Goal: Register for event/course

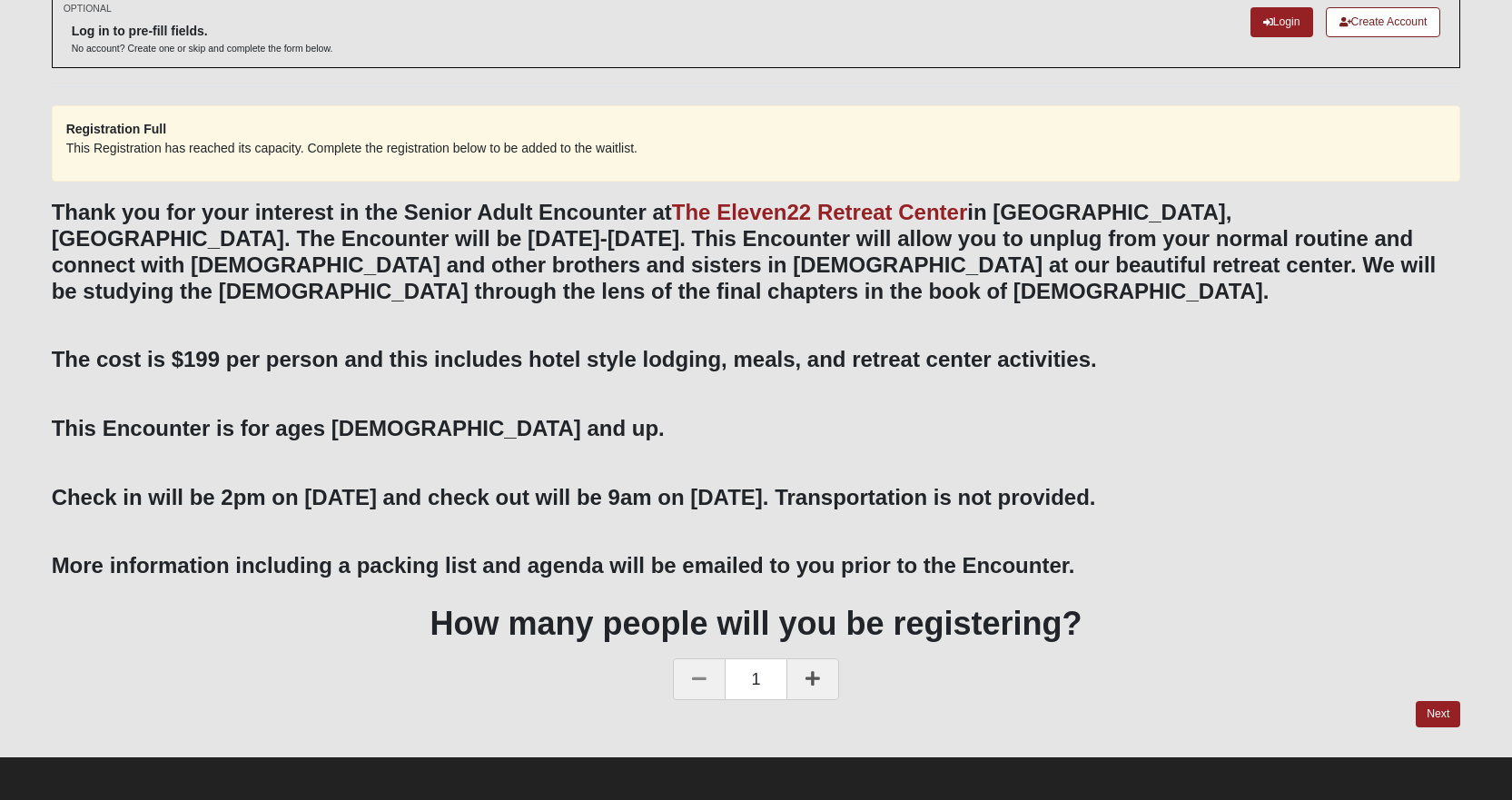
scroll to position [106, 0]
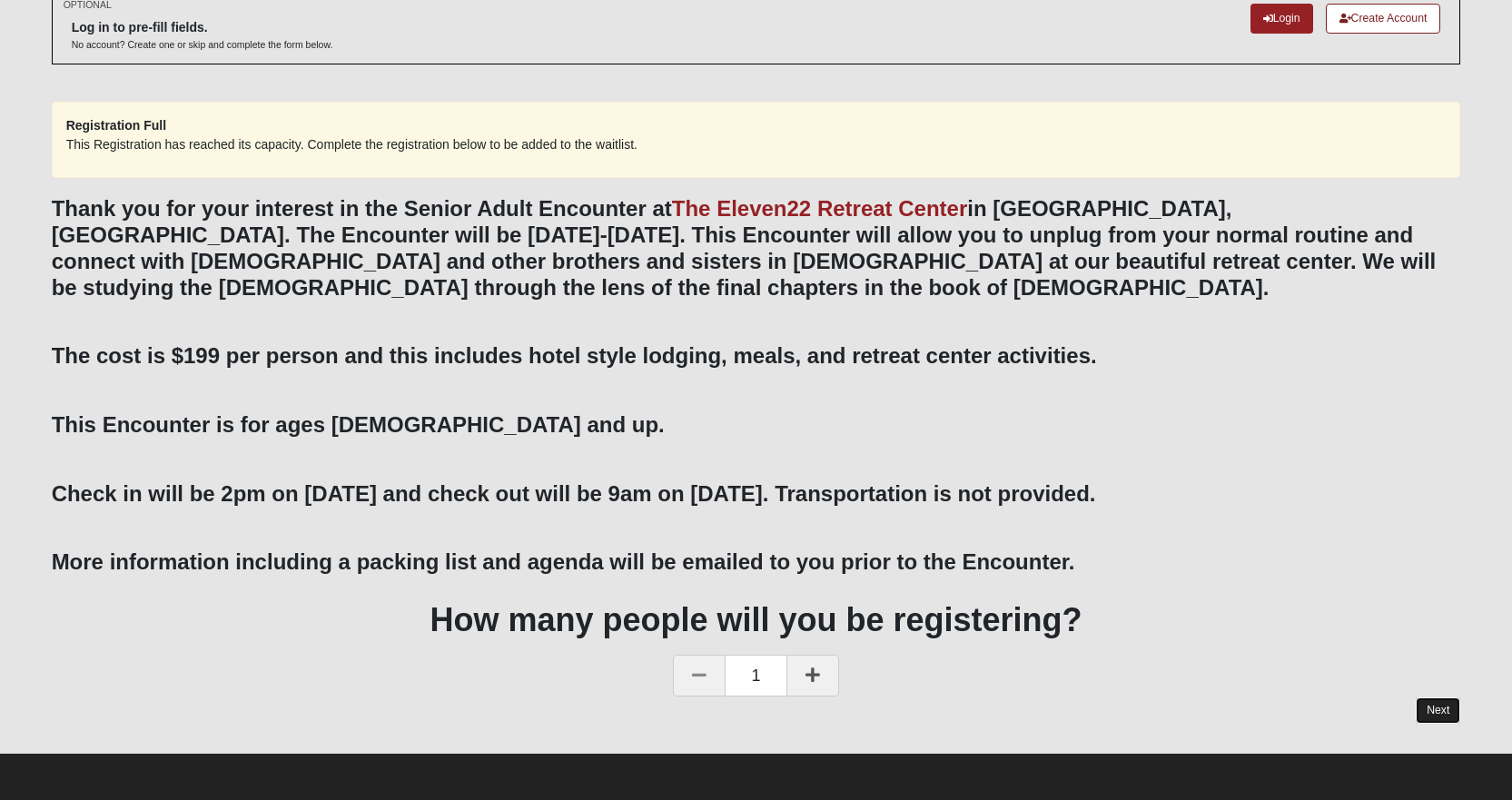
click at [1431, 703] on link "Next" at bounding box center [1437, 710] width 45 height 26
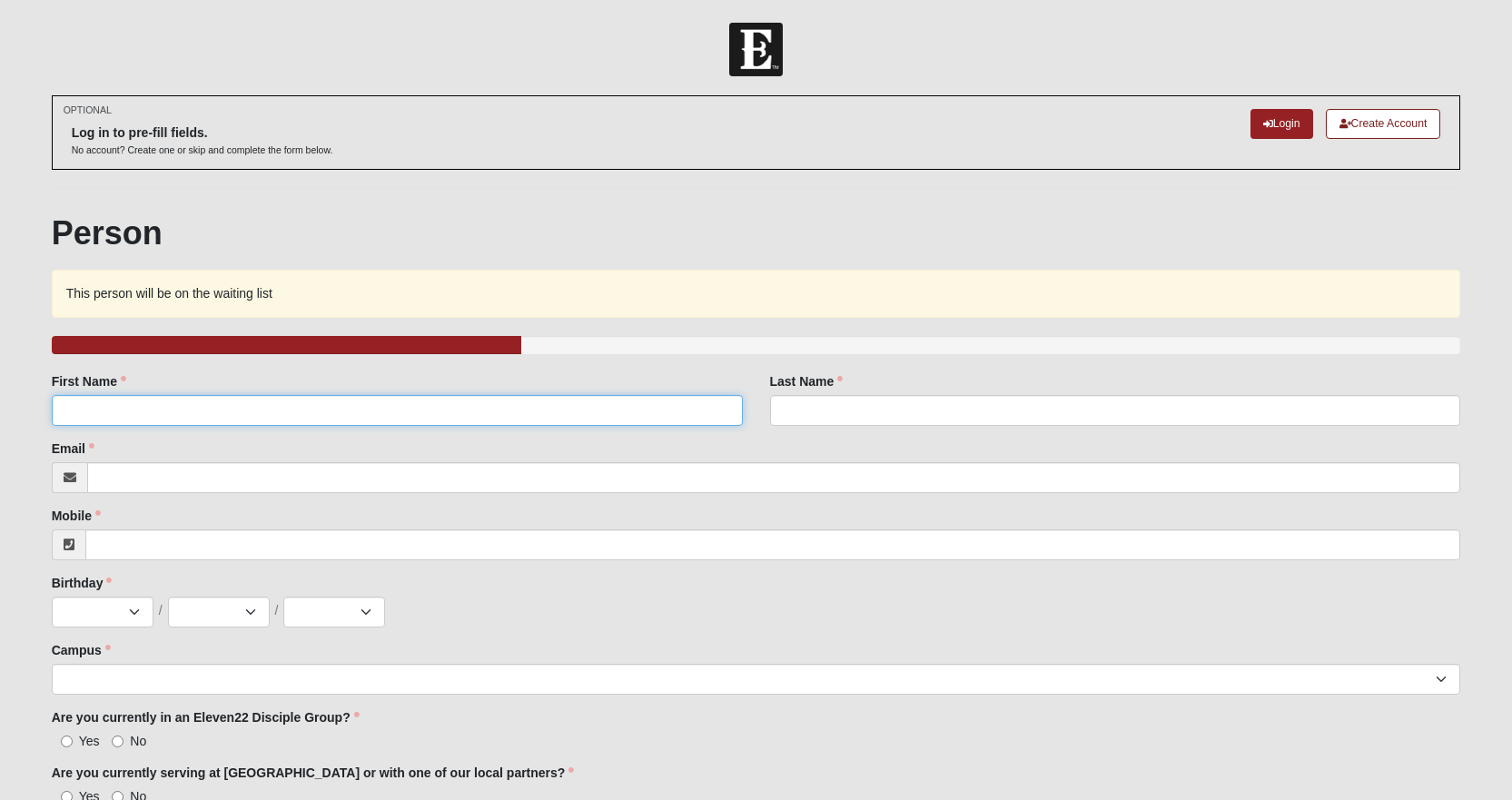
click at [65, 414] on input "First Name" at bounding box center [397, 410] width 690 height 31
type input "[PERSON_NAME]"
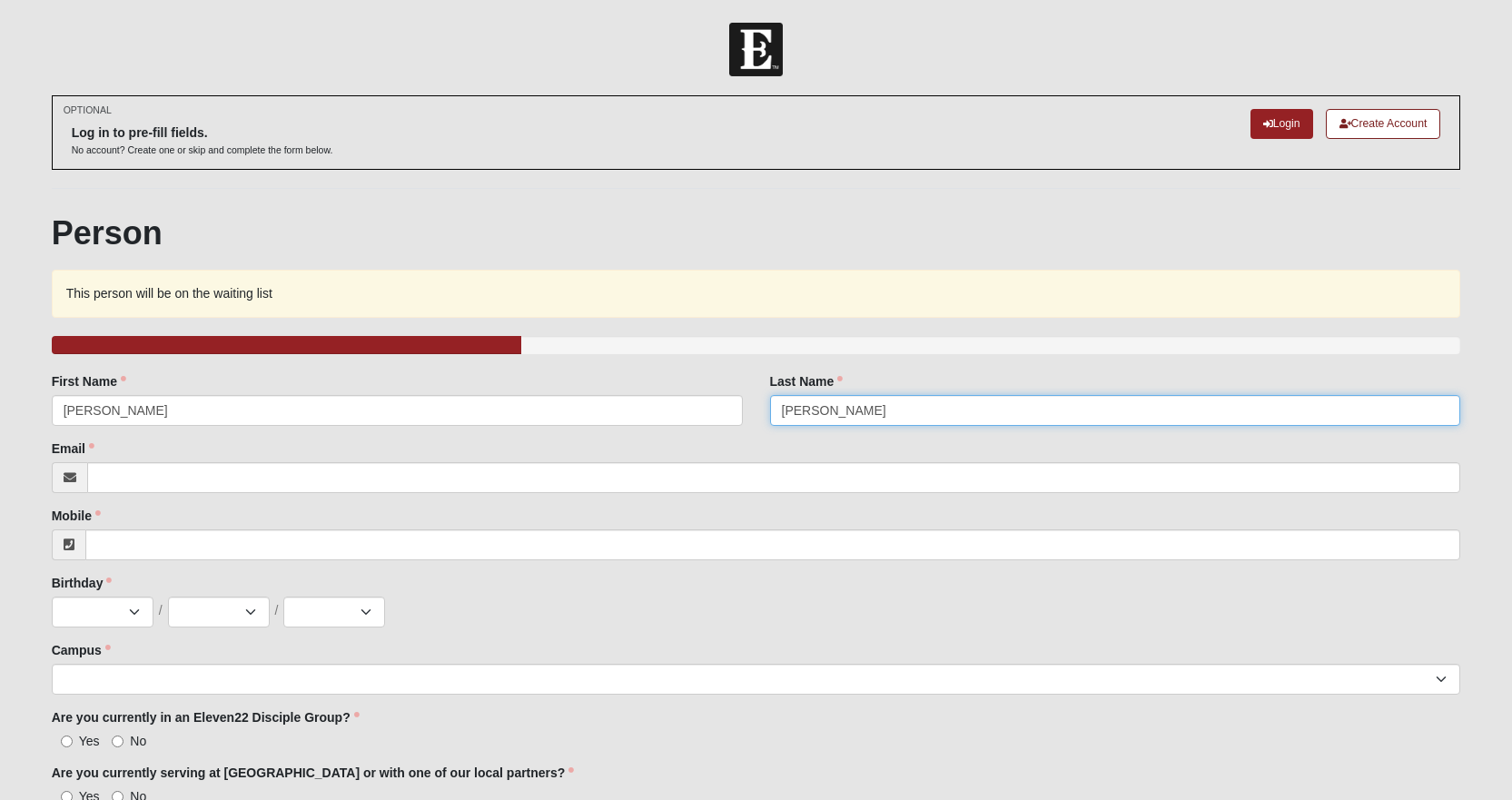
type input "[PERSON_NAME]"
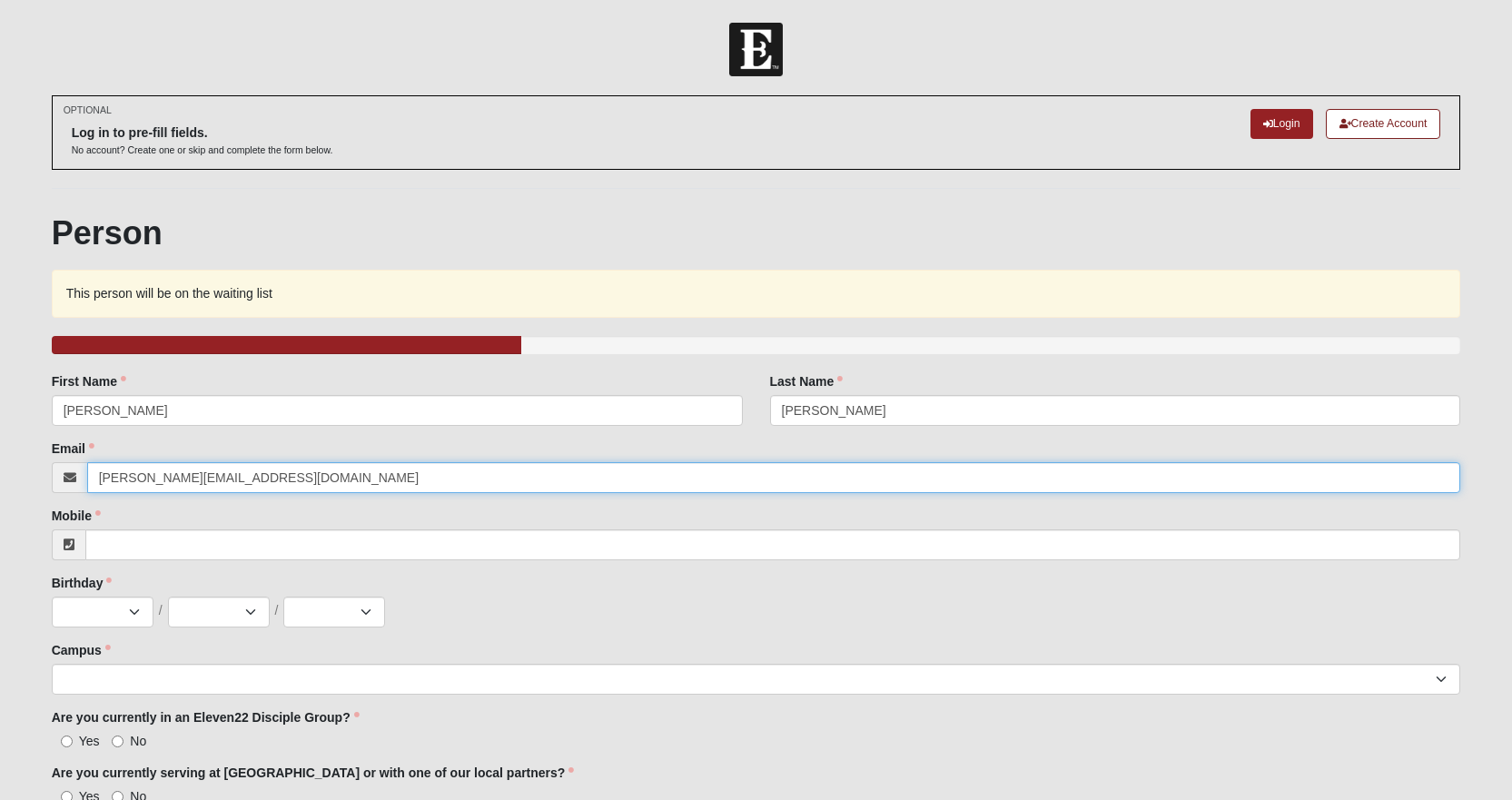
type input "[PERSON_NAME][EMAIL_ADDRESS][DOMAIN_NAME]"
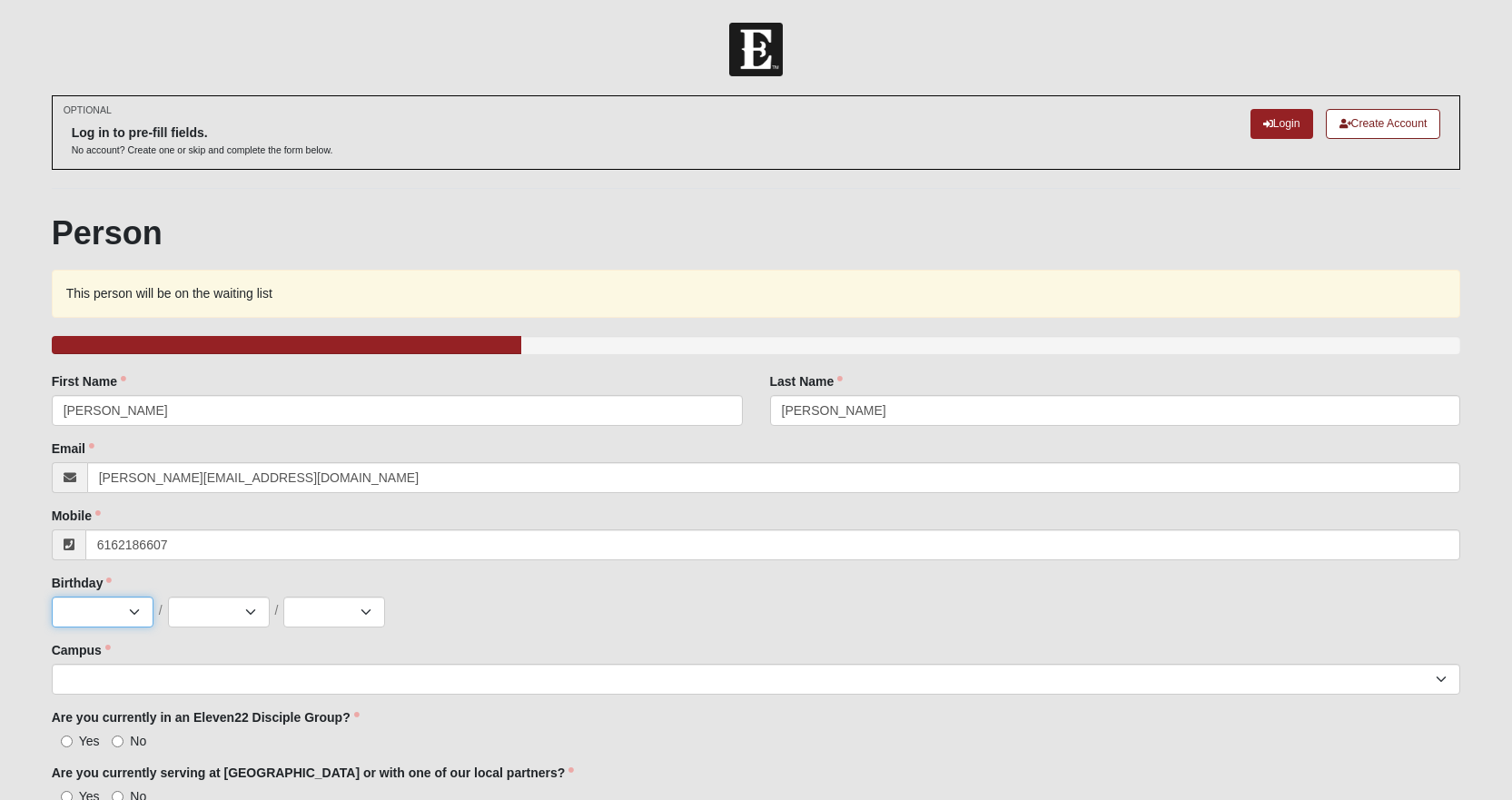
type input "[PHONE_NUMBER]"
click at [117, 621] on select "Jan Feb Mar Apr May Jun [DATE] Aug Sep Oct Nov Dec" at bounding box center [103, 613] width 102 height 31
select select "1"
click at [52, 597] on select "Jan Feb Mar Apr May Jun [DATE] Aug Sep Oct Nov Dec" at bounding box center [103, 613] width 102 height 31
click at [217, 616] on select "1 2 3 4 5 6 7 8 9 10 11 12 13 14 15 16 17 18 19 20 21 22 23 24 25 26 27 28 29 3…" at bounding box center [219, 613] width 102 height 31
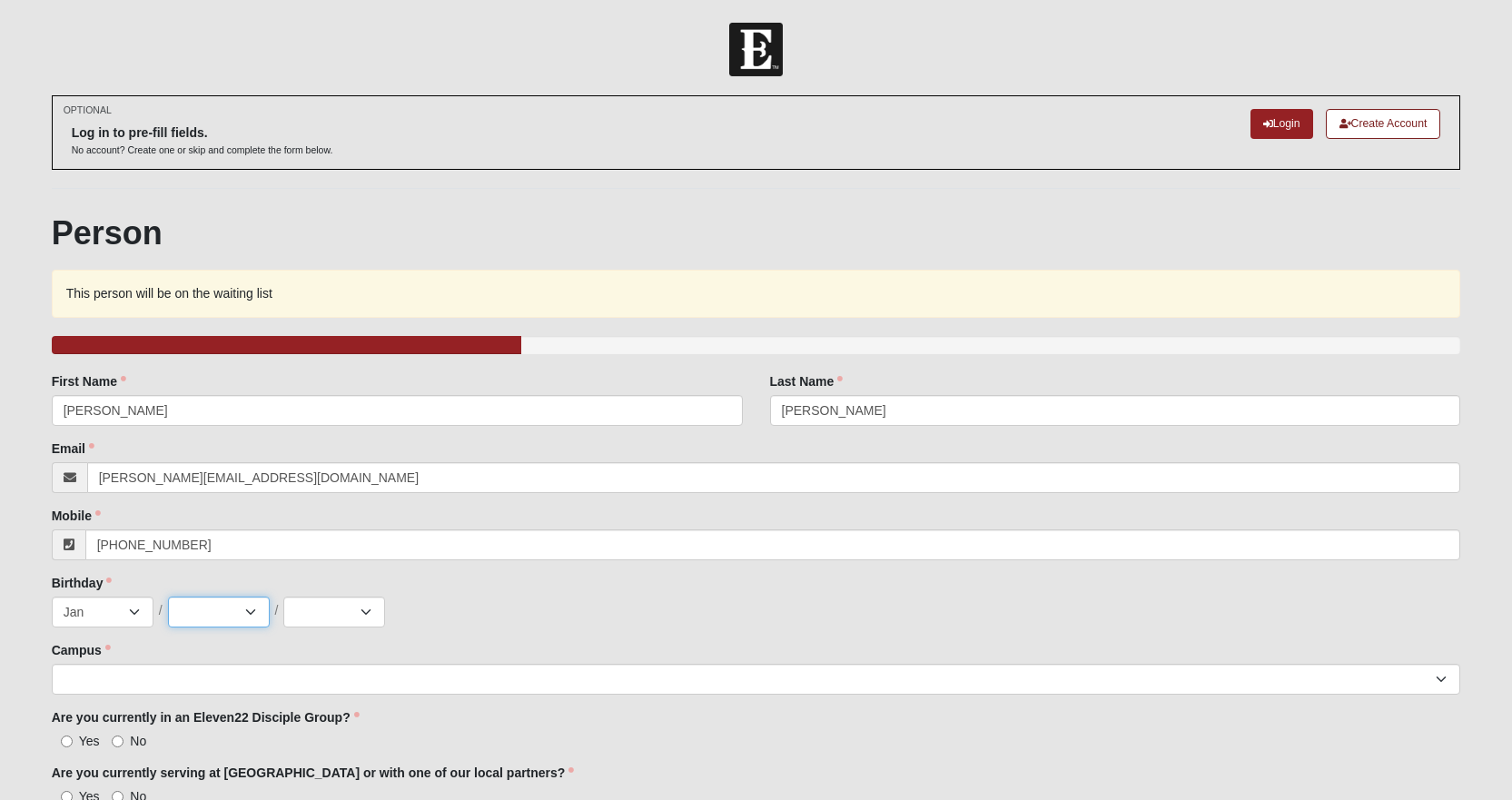
select select "16"
click at [168, 597] on select "1 2 3 4 5 6 7 8 9 10 11 12 13 14 15 16 17 18 19 20 21 22 23 24 25 26 27 28 29 3…" at bounding box center [219, 613] width 102 height 31
click at [296, 620] on select "2025 2024 2023 2022 2021 2020 2019 2018 2017 2016 2015 2014 2013 2012 2011 2010…" at bounding box center [334, 613] width 102 height 31
select select "1970"
click at [283, 597] on select "2025 2024 2023 2022 2021 2020 2019 2018 2017 2016 2015 2014 2013 2012 2011 2010…" at bounding box center [334, 613] width 102 height 31
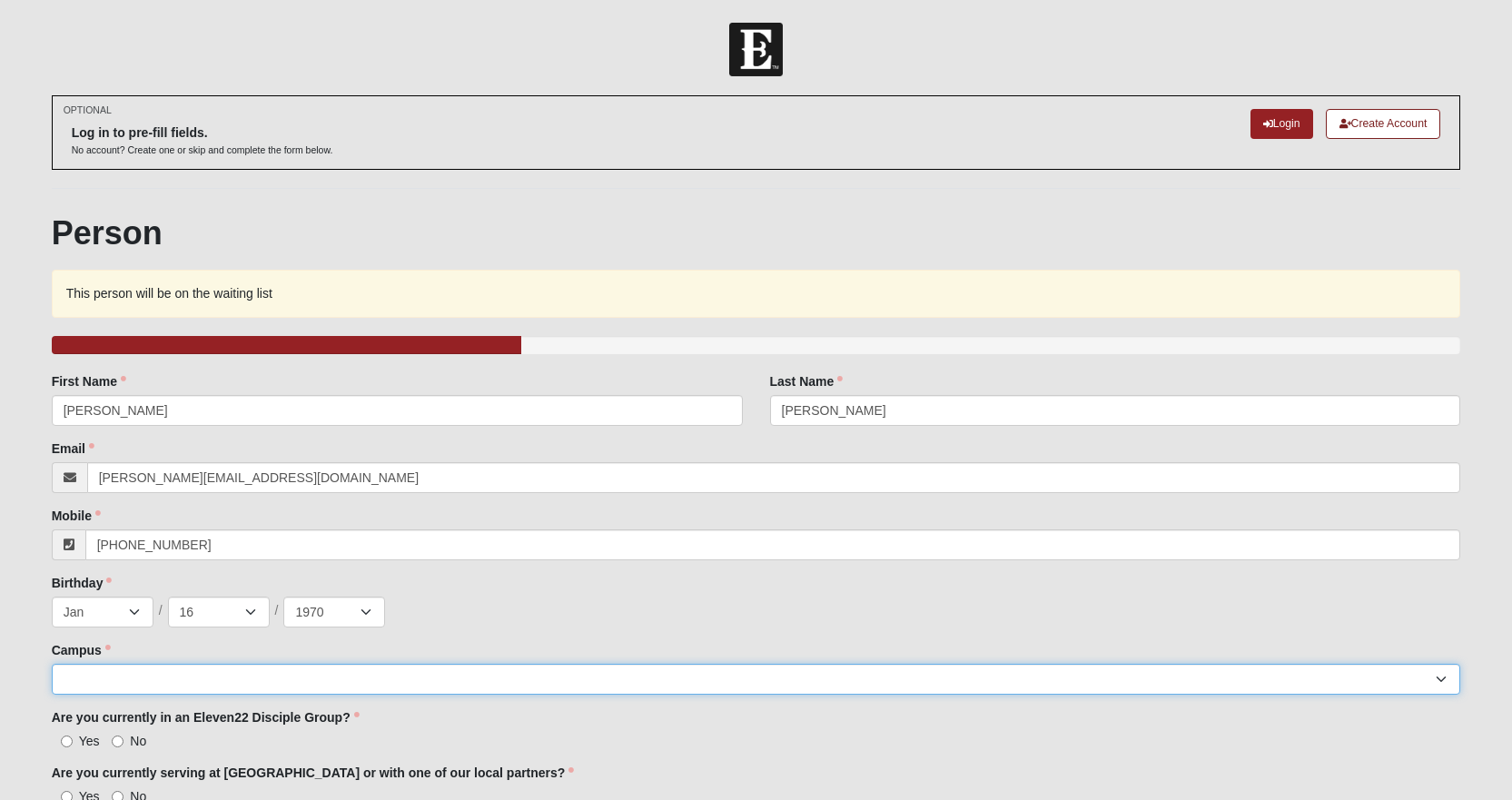
click at [110, 677] on select "[GEOGRAPHIC_DATA] [GEOGRAPHIC_DATA] (Coming Soon) Eleven22 Online [PERSON_NAME]…" at bounding box center [756, 679] width 1409 height 31
select select "3"
click at [52, 663] on select "[GEOGRAPHIC_DATA] [GEOGRAPHIC_DATA] (Coming Soon) Eleven22 Online [PERSON_NAME]…" at bounding box center [756, 679] width 1409 height 31
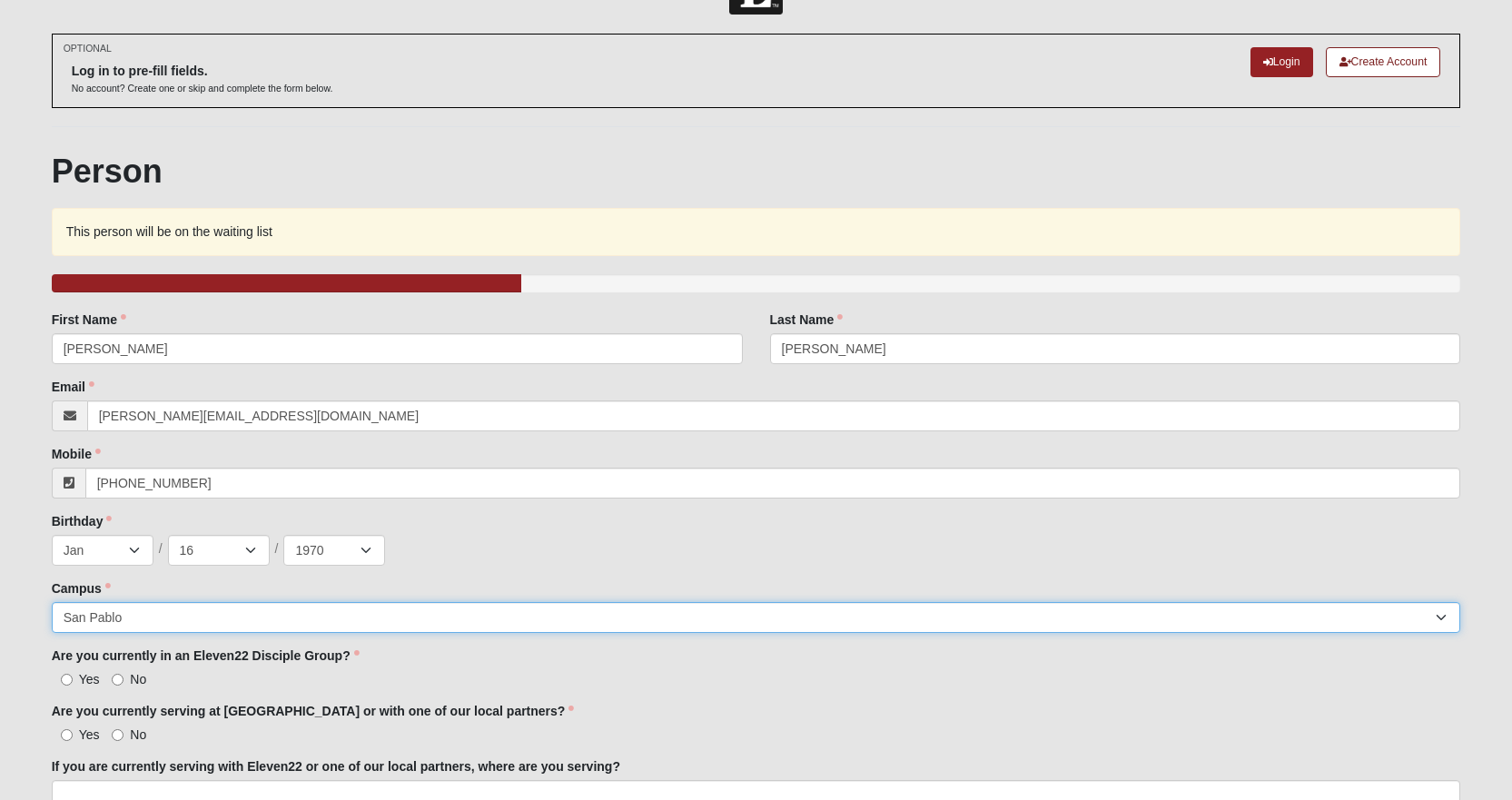
scroll to position [182, 0]
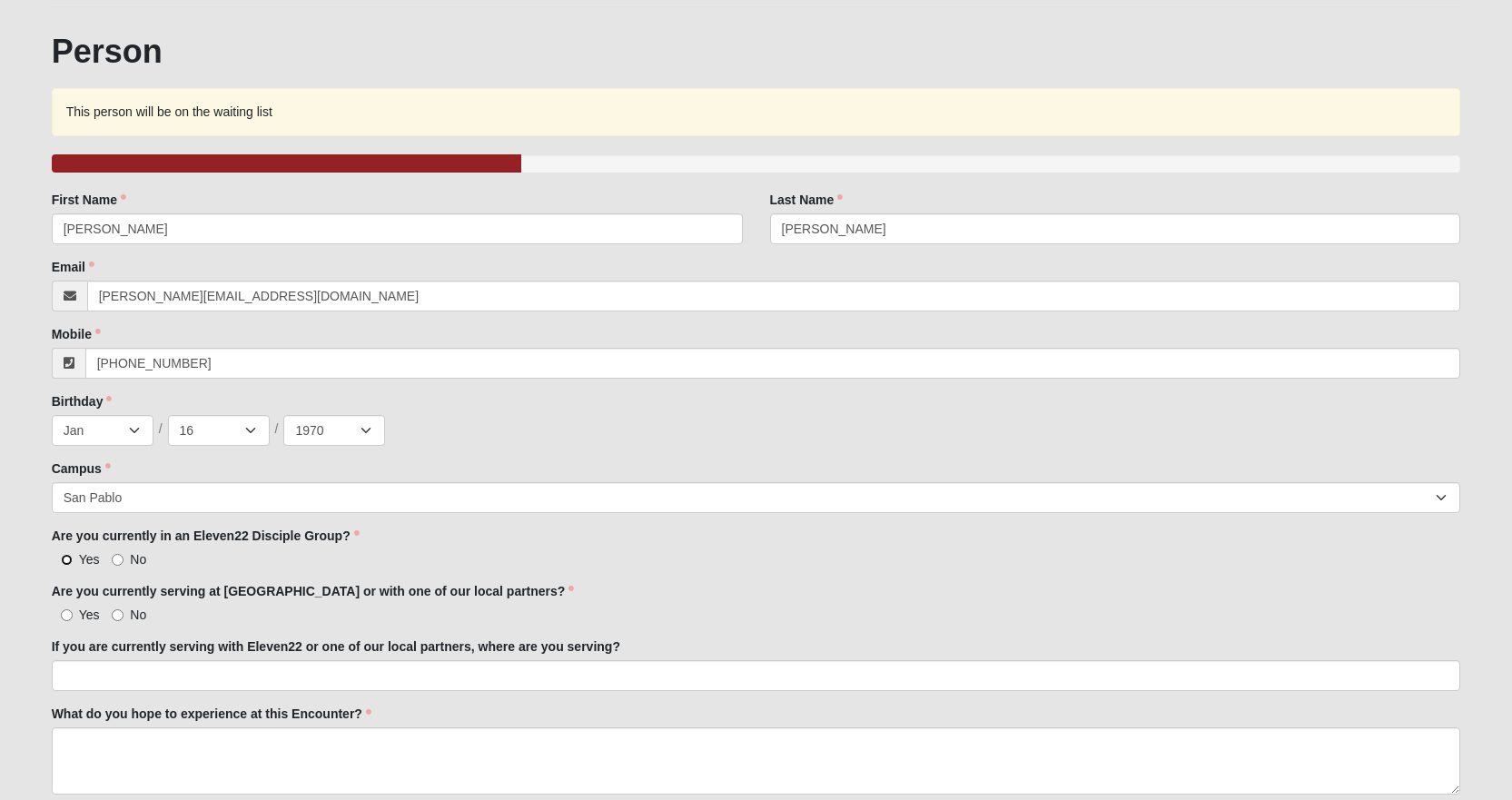
click at [64, 558] on input "Yes" at bounding box center [66, 560] width 12 height 12
radio input "true"
click at [114, 612] on input "No" at bounding box center [117, 615] width 12 height 12
radio input "true"
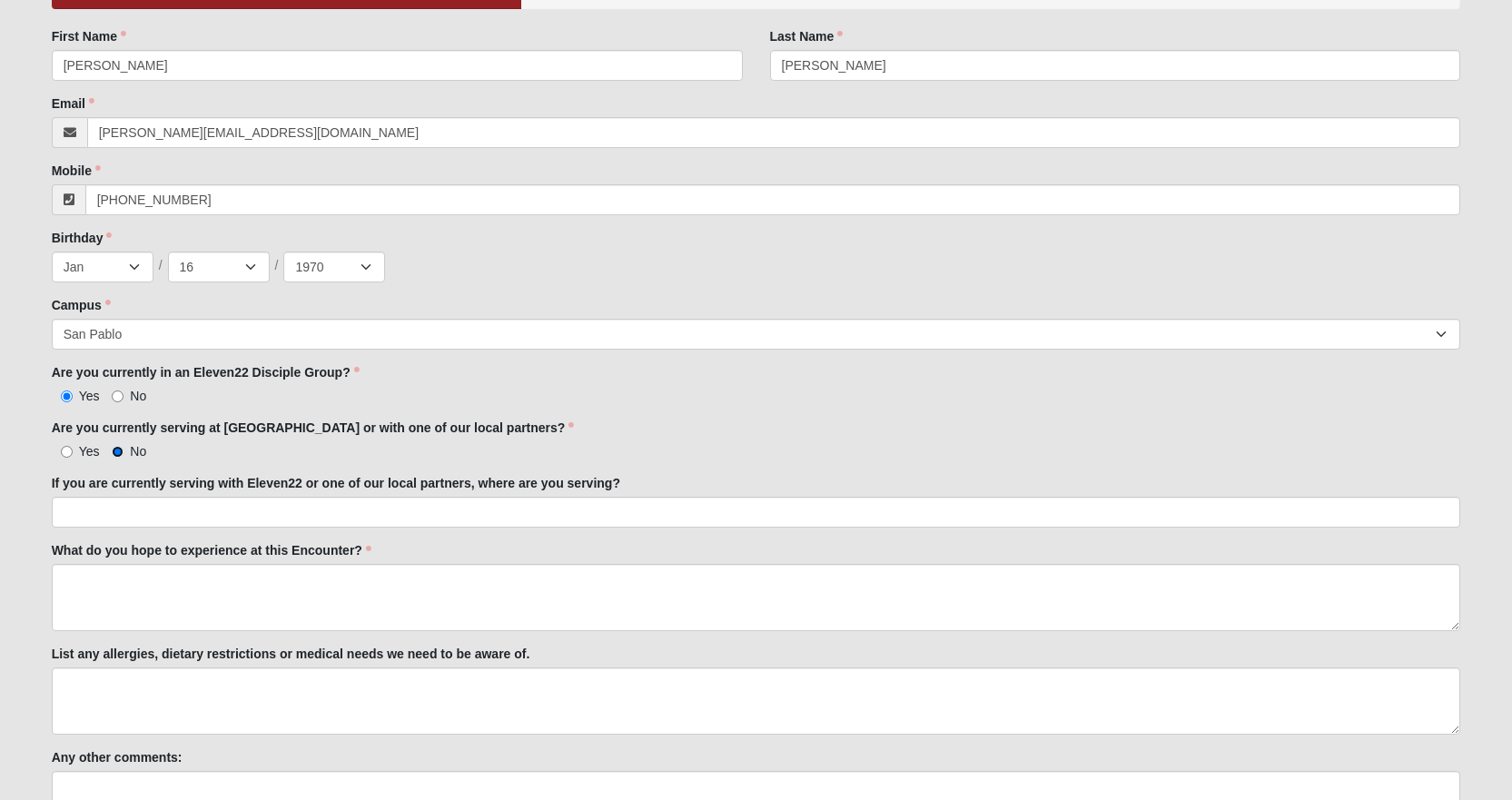
scroll to position [363, 0]
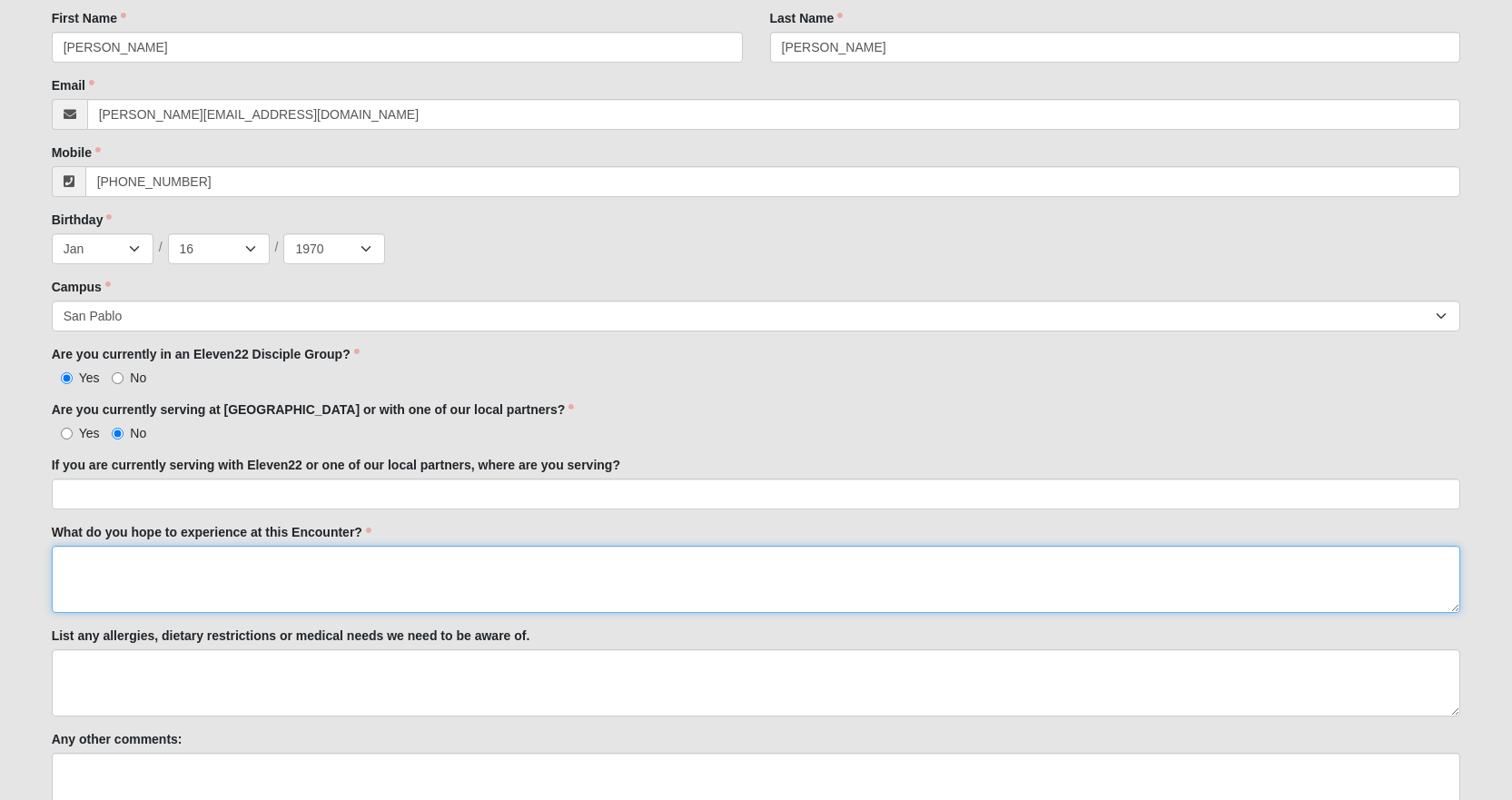
click at [111, 561] on textarea "What do you hope to experience at this Encounter?" at bounding box center [756, 580] width 1409 height 67
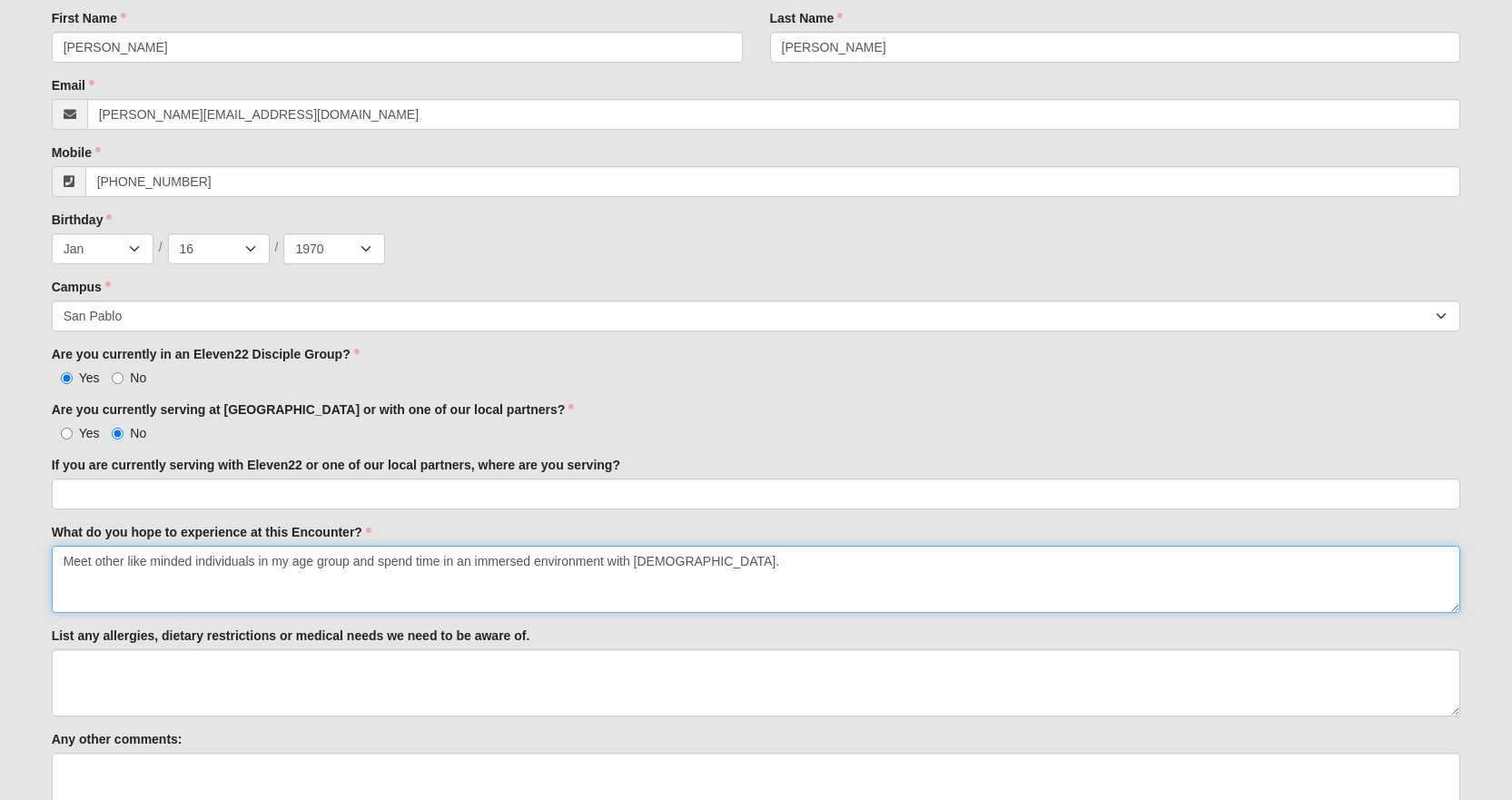
type textarea "Meet other like minded individuals in my age group and spend time in an immerse…"
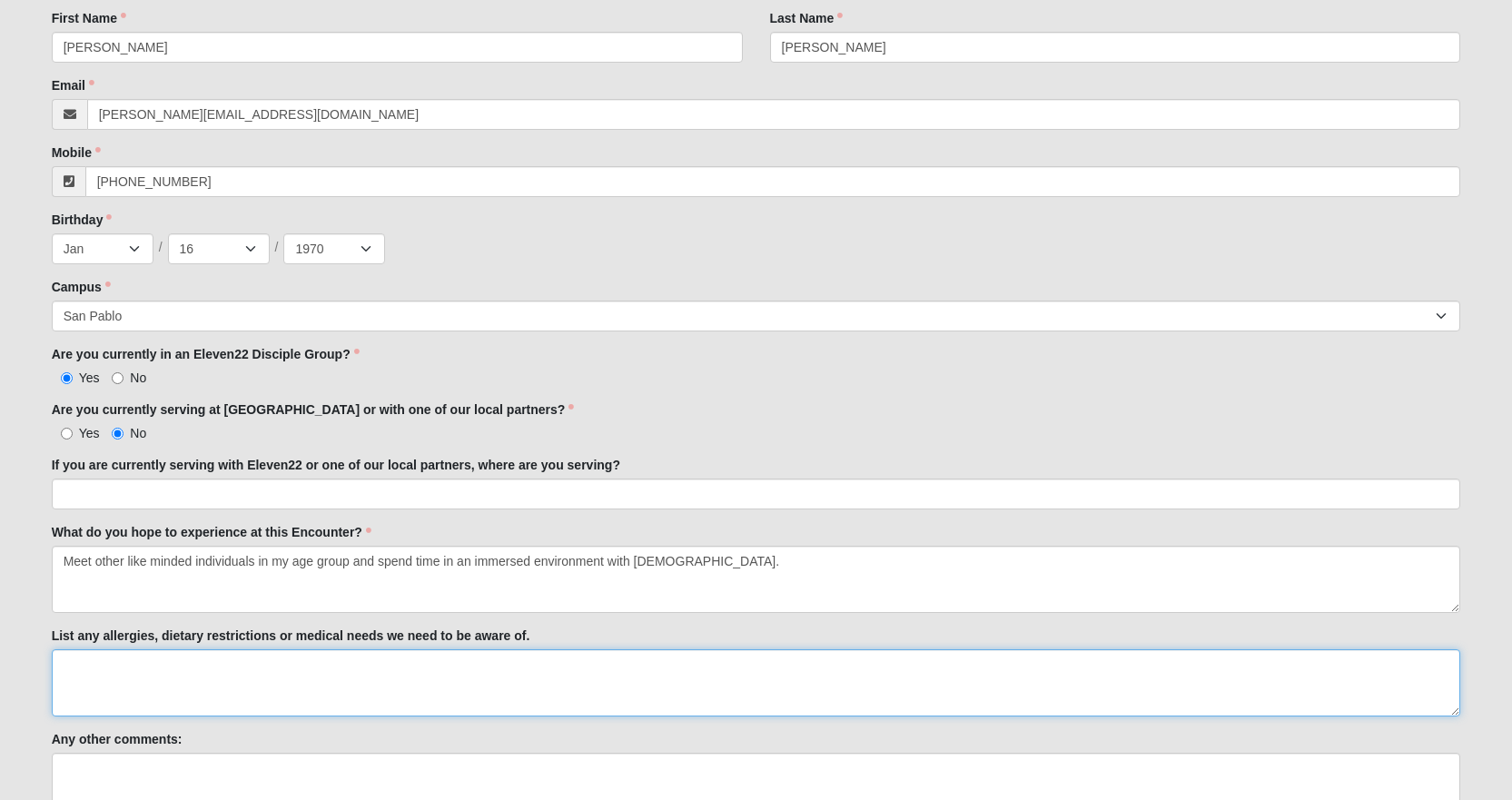
click at [204, 675] on textarea "List any allergies, dietary restrictions or medical needs we need to be aware o…" at bounding box center [756, 684] width 1409 height 67
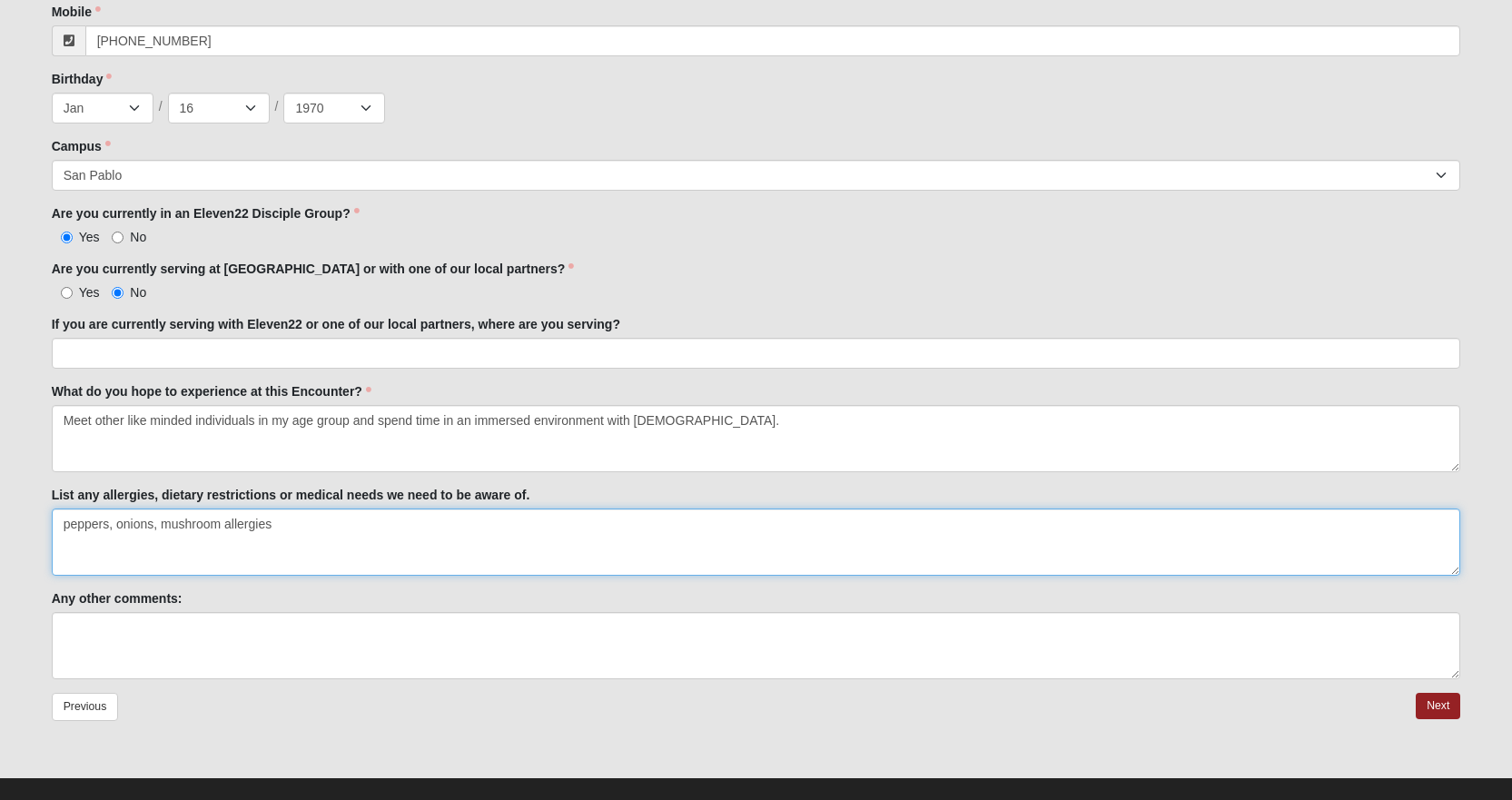
scroll to position [530, 0]
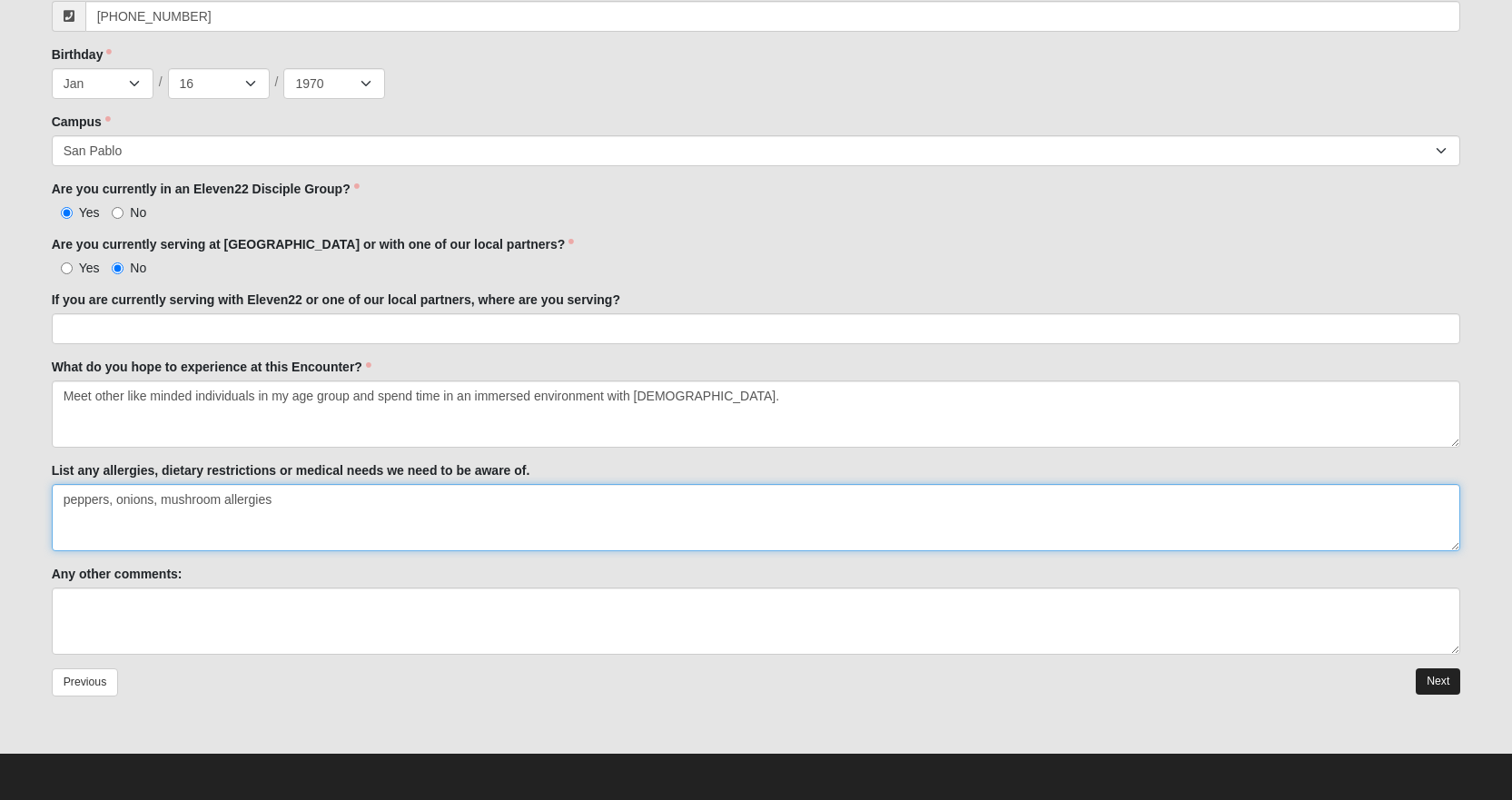
type textarea "peppers, onions, mushroom allergies"
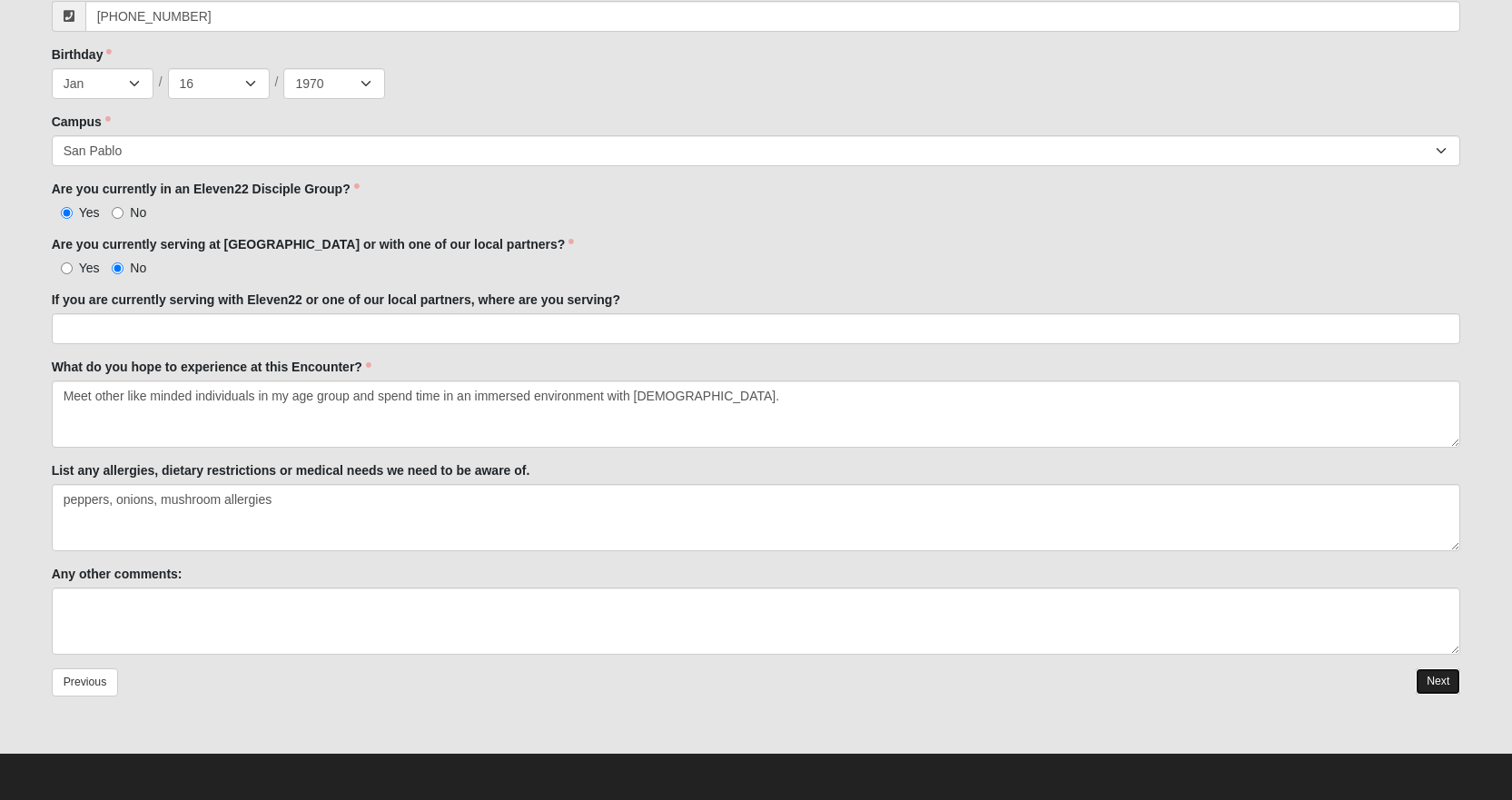
click at [1439, 674] on link "Next" at bounding box center [1437, 681] width 45 height 26
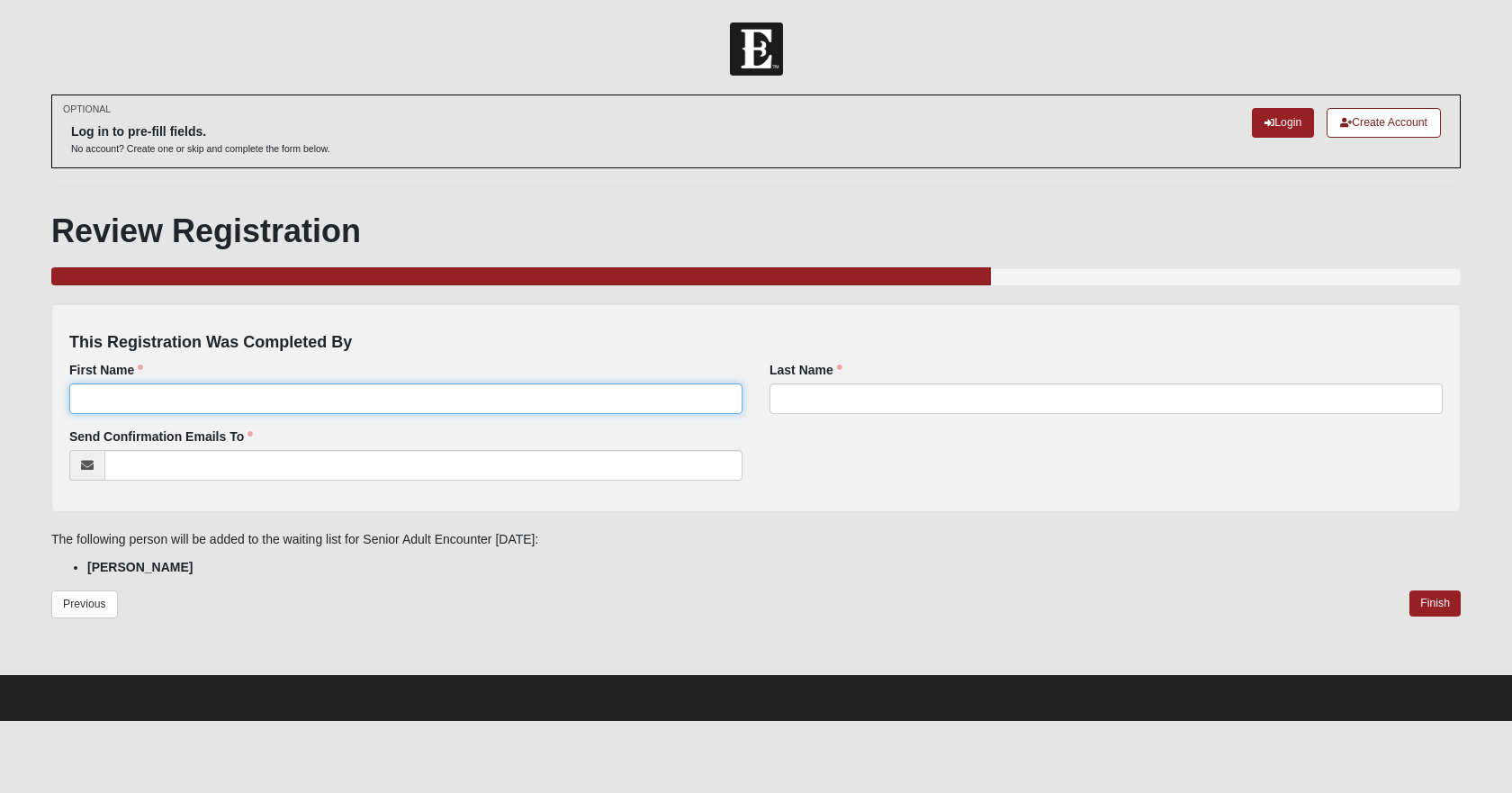
click at [276, 409] on input "First Name" at bounding box center [406, 399] width 673 height 31
type input "[PERSON_NAME]"
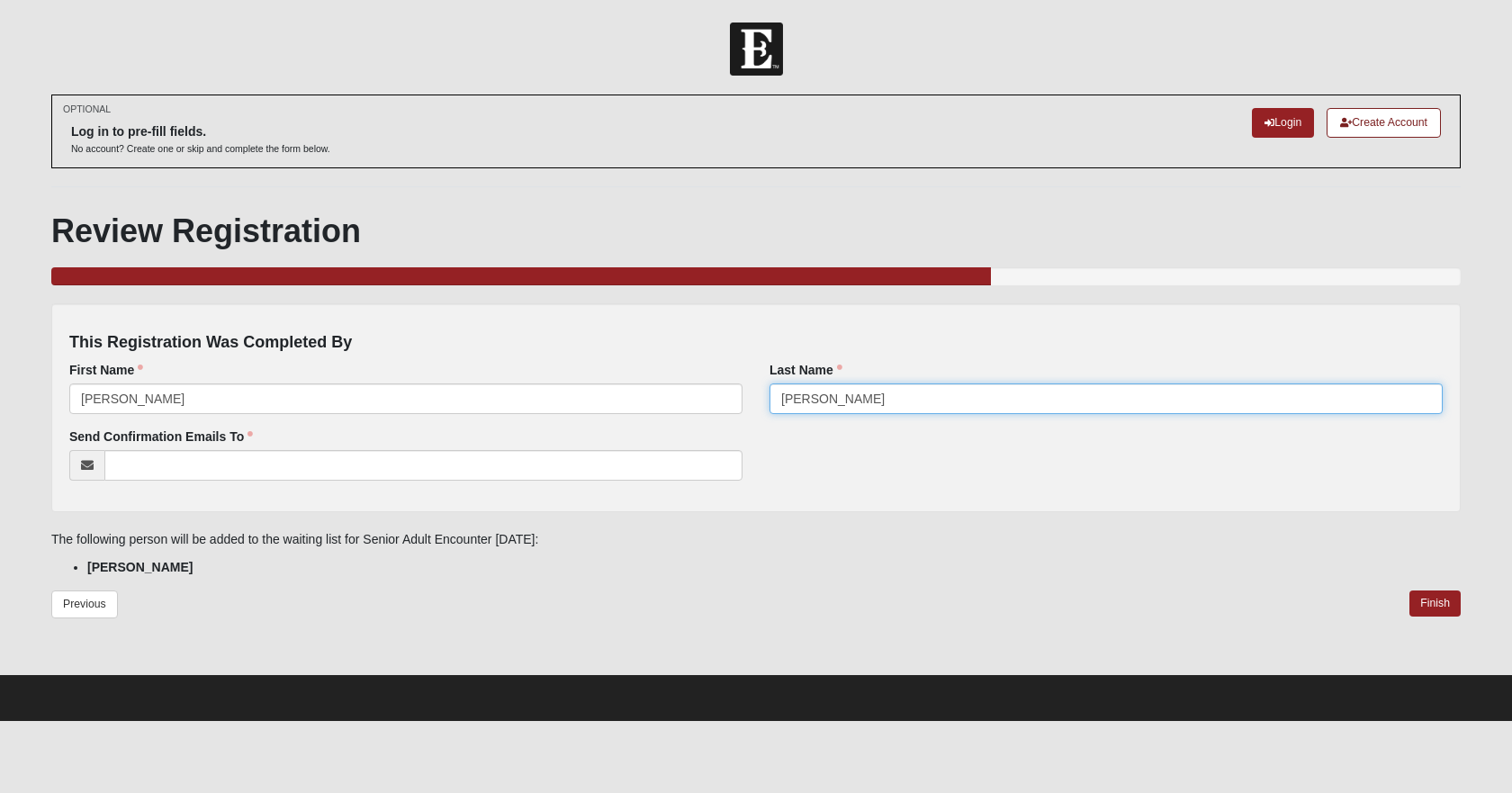
type input "[PERSON_NAME]"
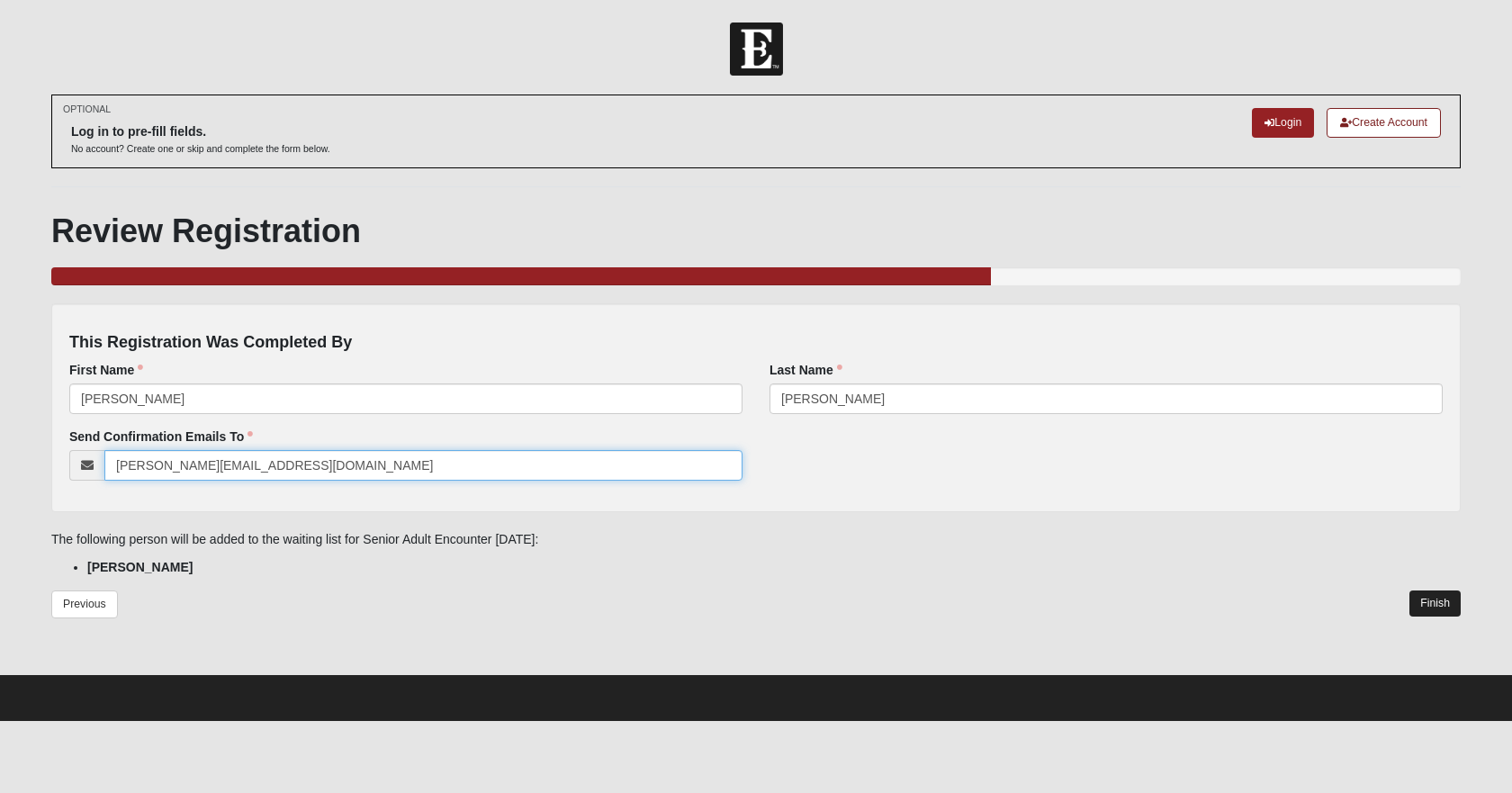
type input "[PERSON_NAME][EMAIL_ADDRESS][DOMAIN_NAME]"
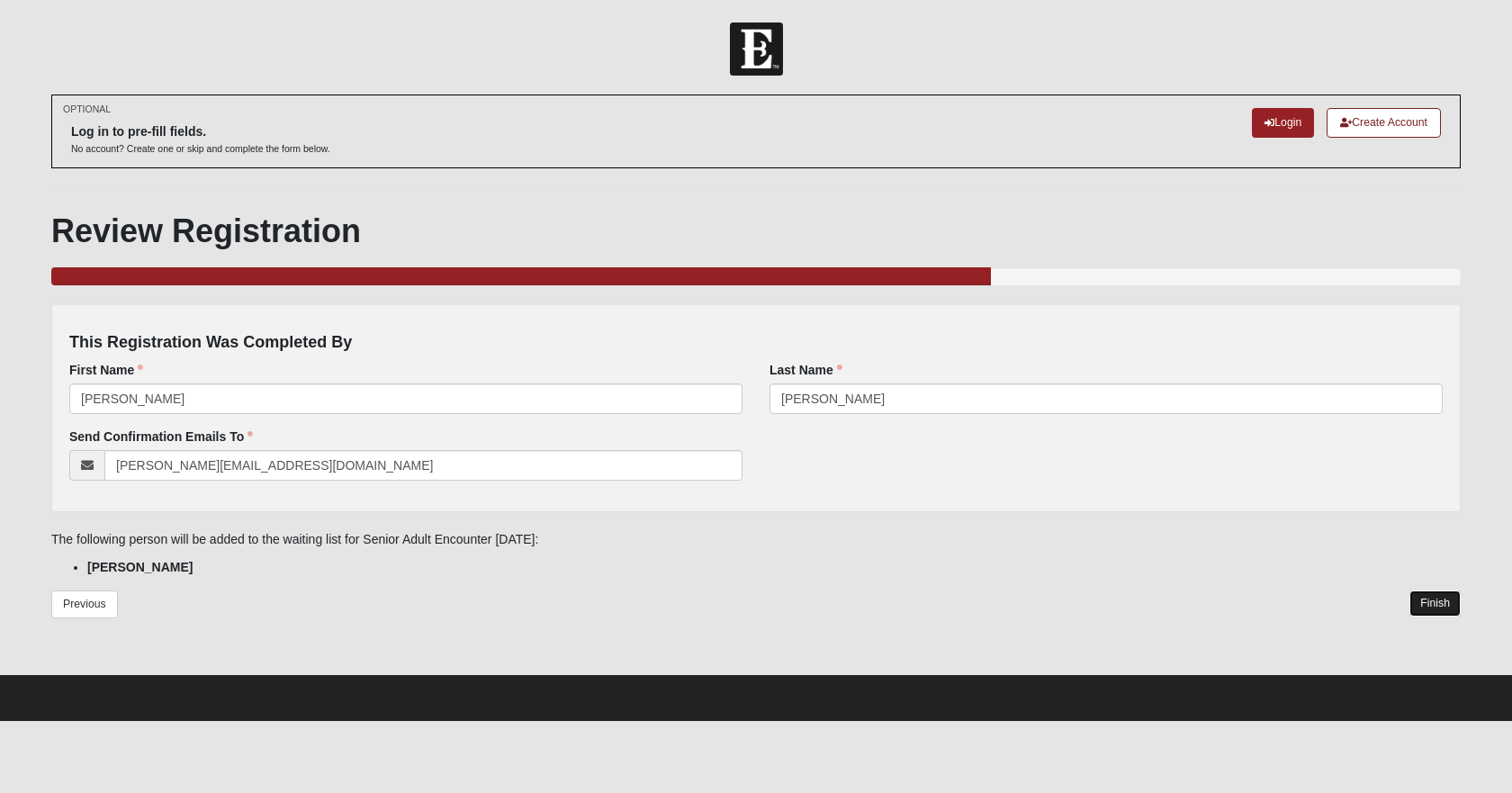
click at [1436, 606] on link "Finish" at bounding box center [1435, 604] width 51 height 26
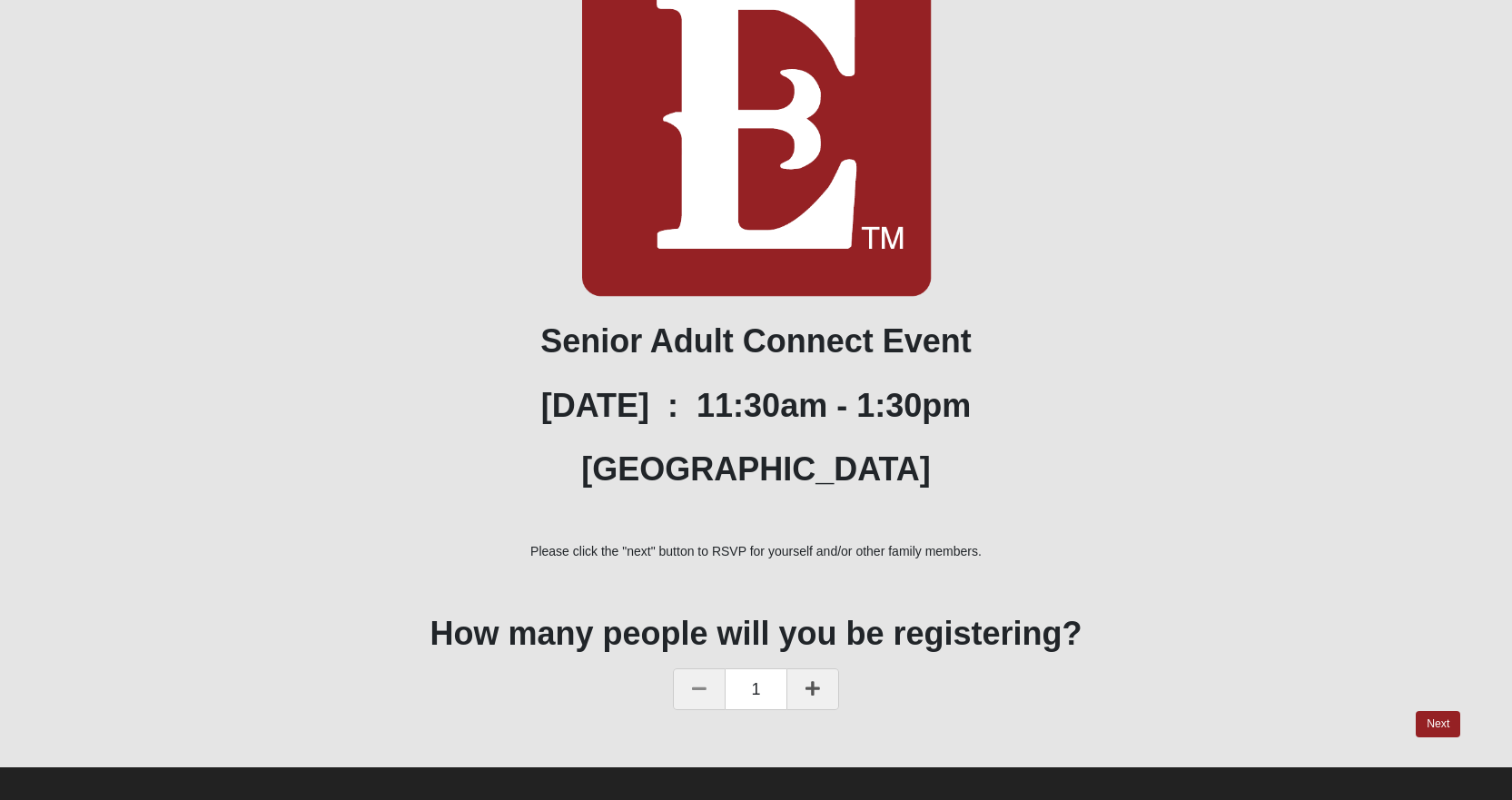
scroll to position [272, 0]
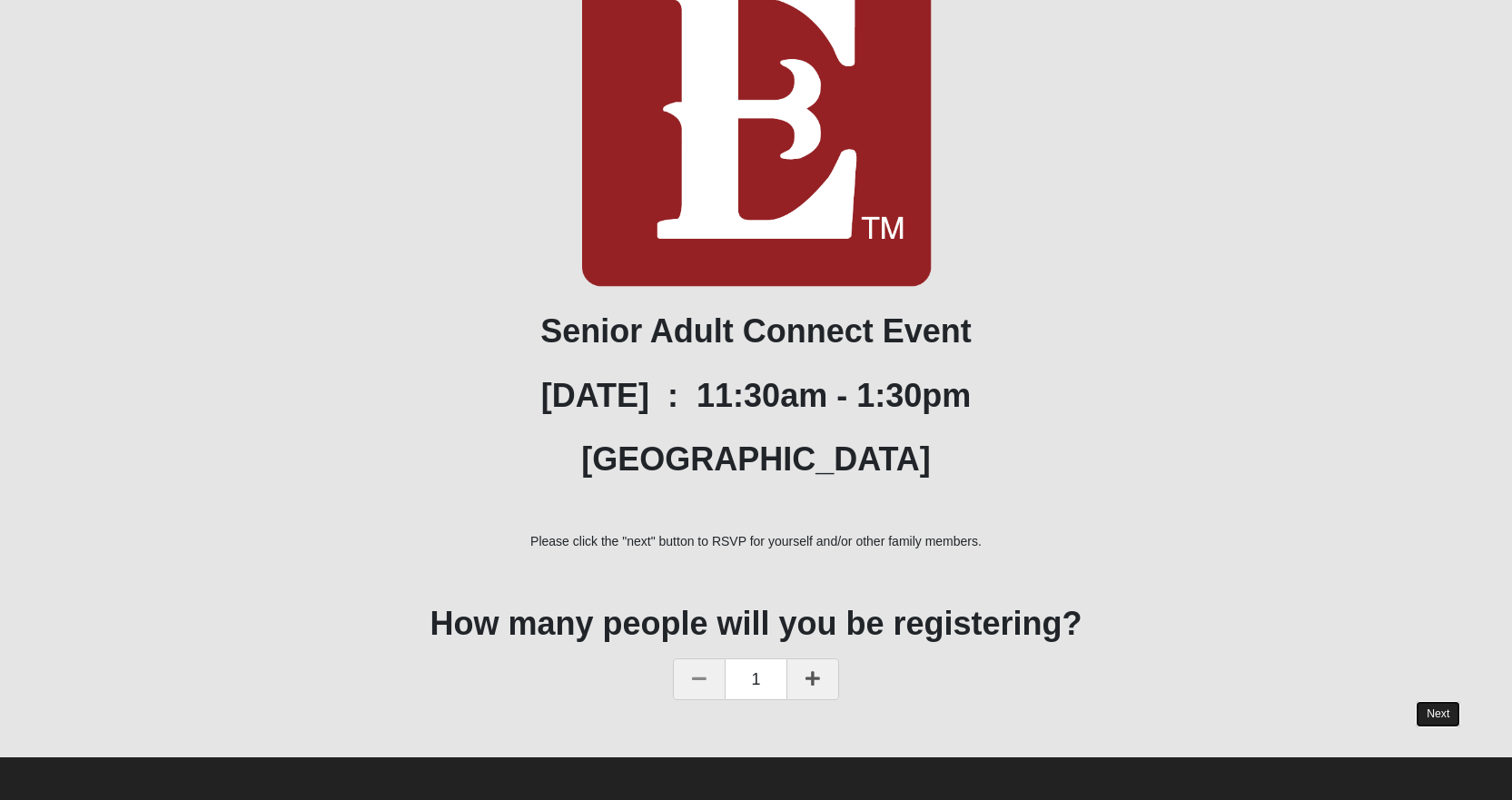
click at [1431, 705] on link "Next" at bounding box center [1437, 714] width 45 height 26
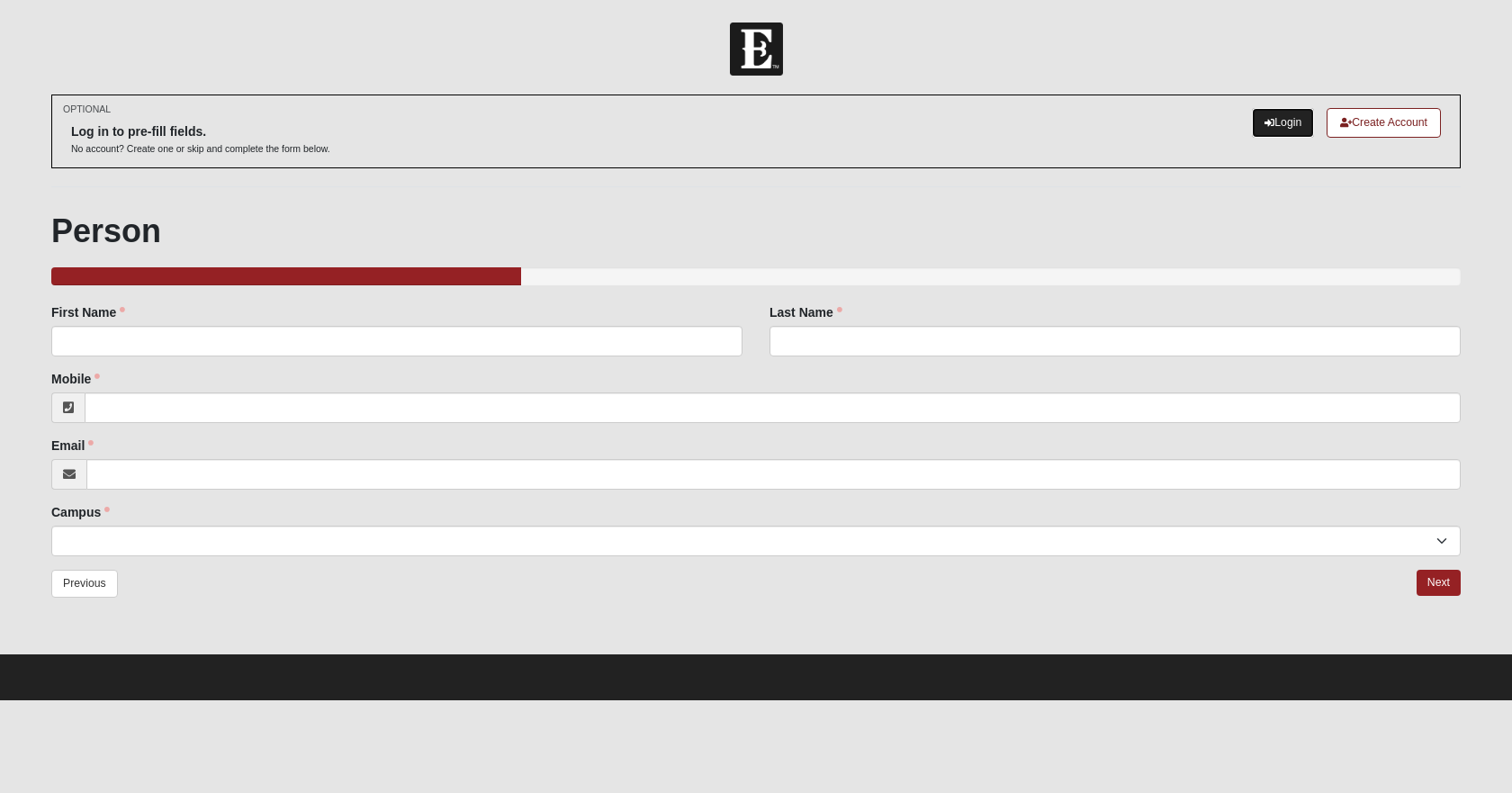
click at [1287, 115] on link "Login" at bounding box center [1283, 123] width 62 height 30
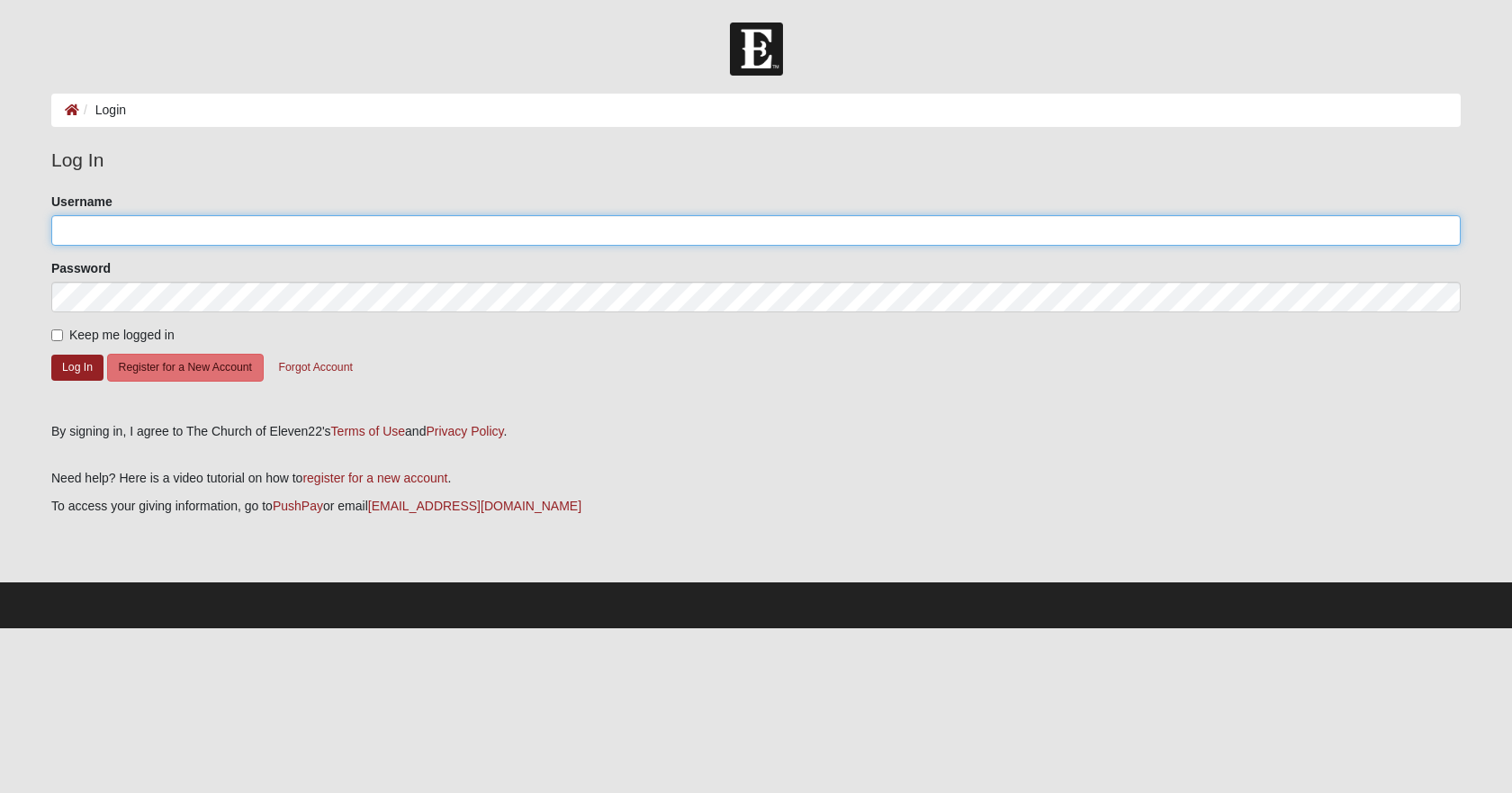
click at [122, 235] on input "Username" at bounding box center [756, 231] width 1410 height 31
type input "barbrem"
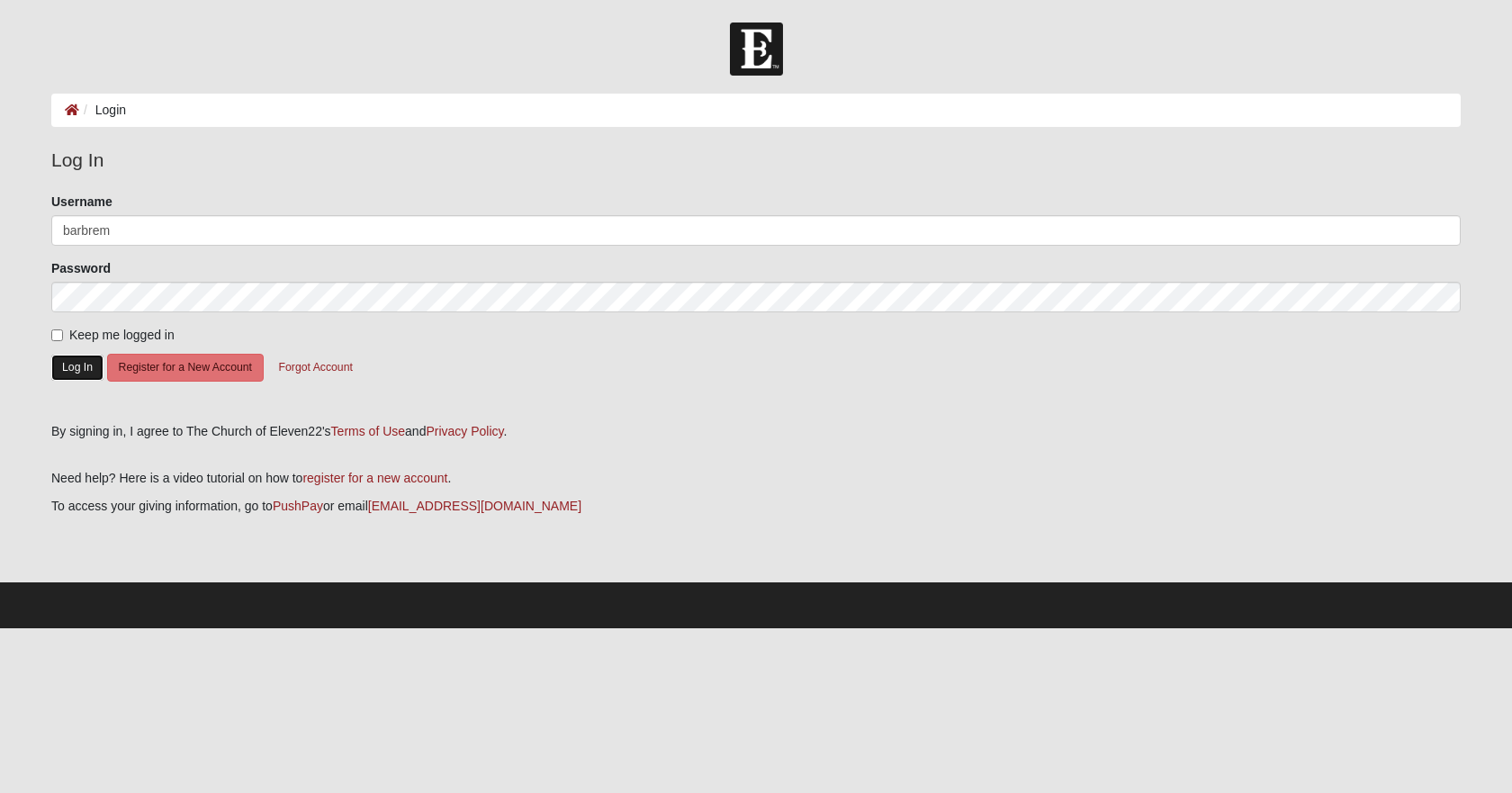
click at [62, 368] on button "Log In" at bounding box center [78, 367] width 52 height 26
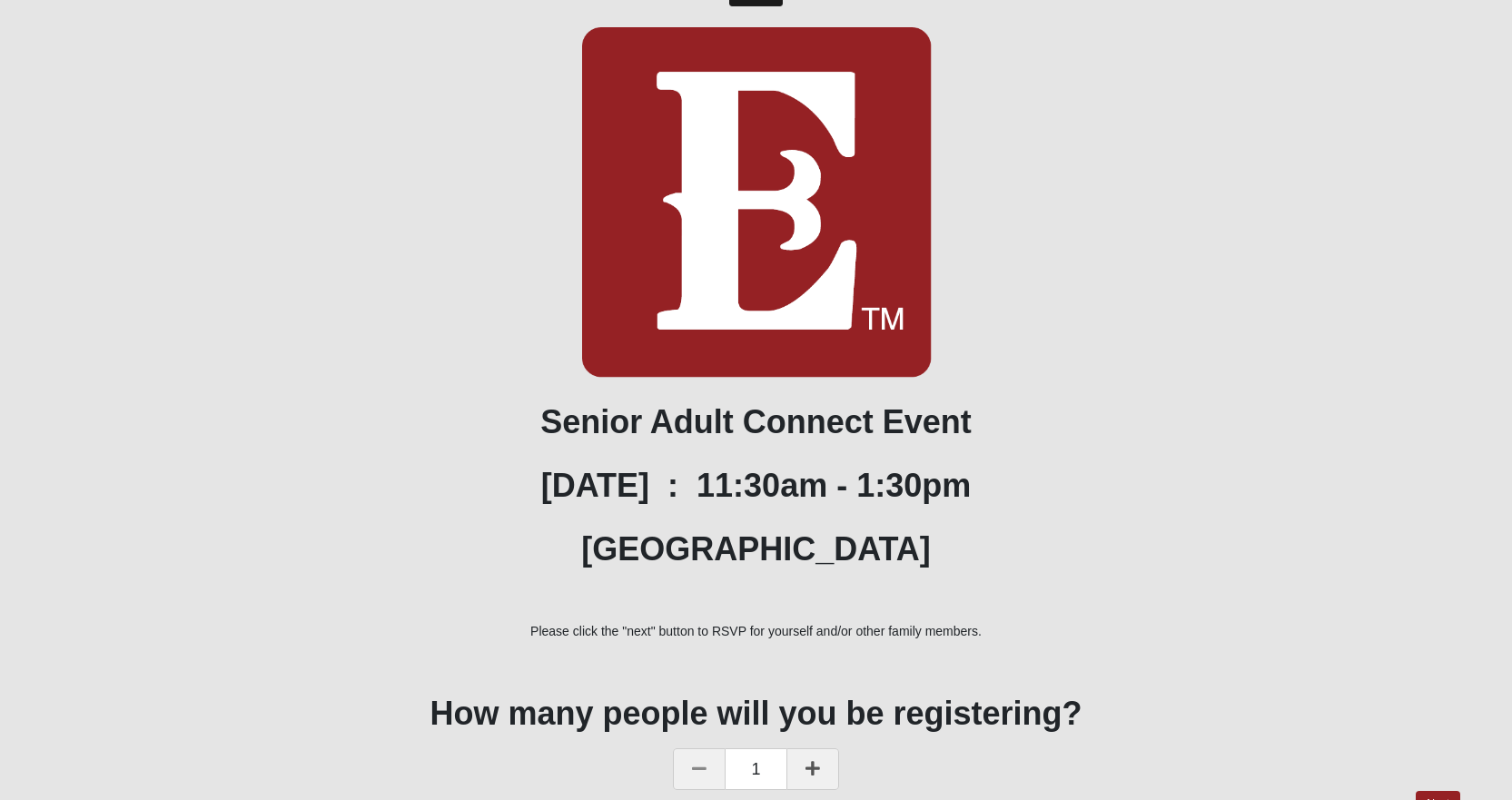
scroll to position [165, 0]
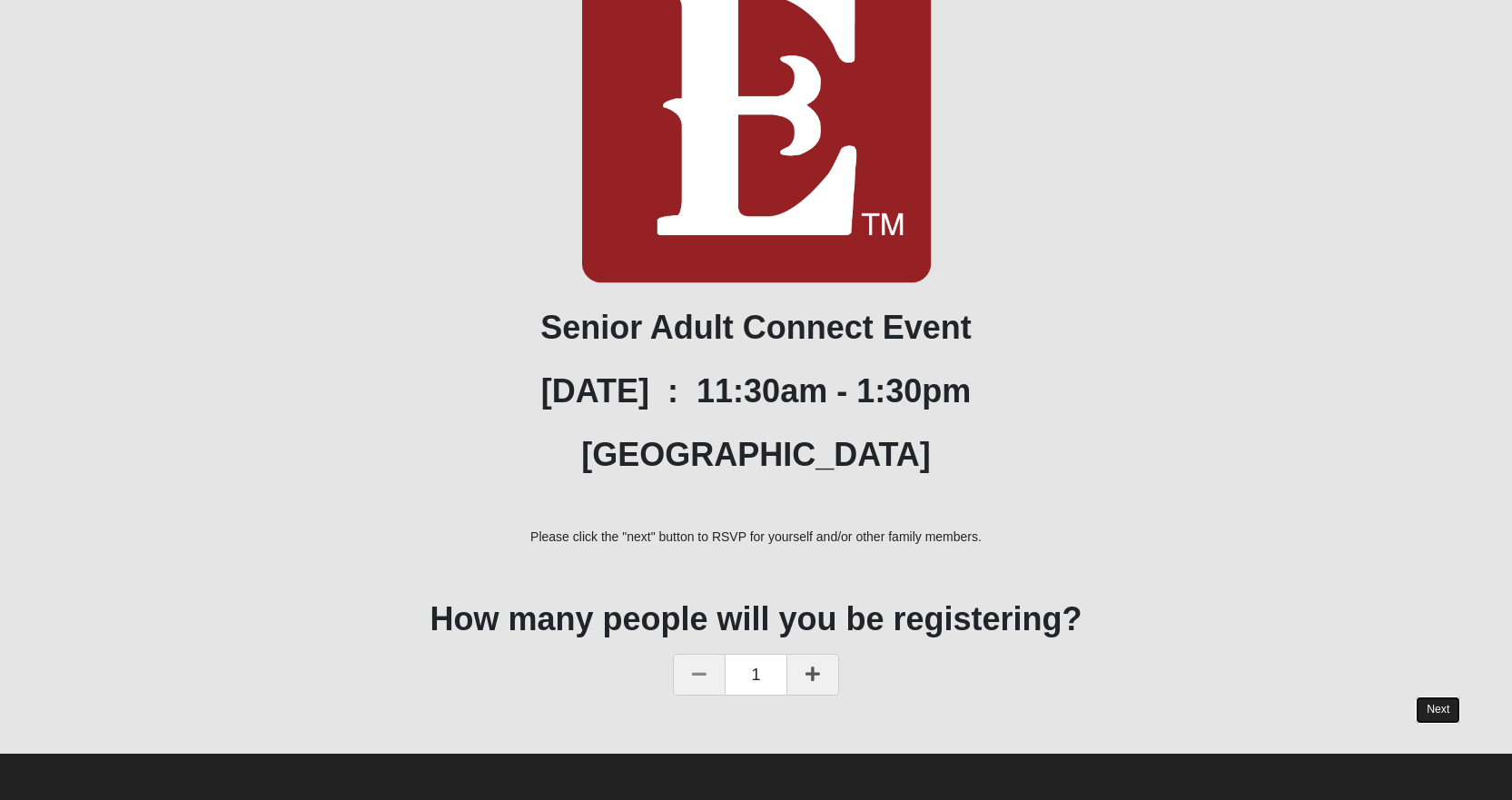
click at [1442, 716] on link "Next" at bounding box center [1437, 709] width 45 height 26
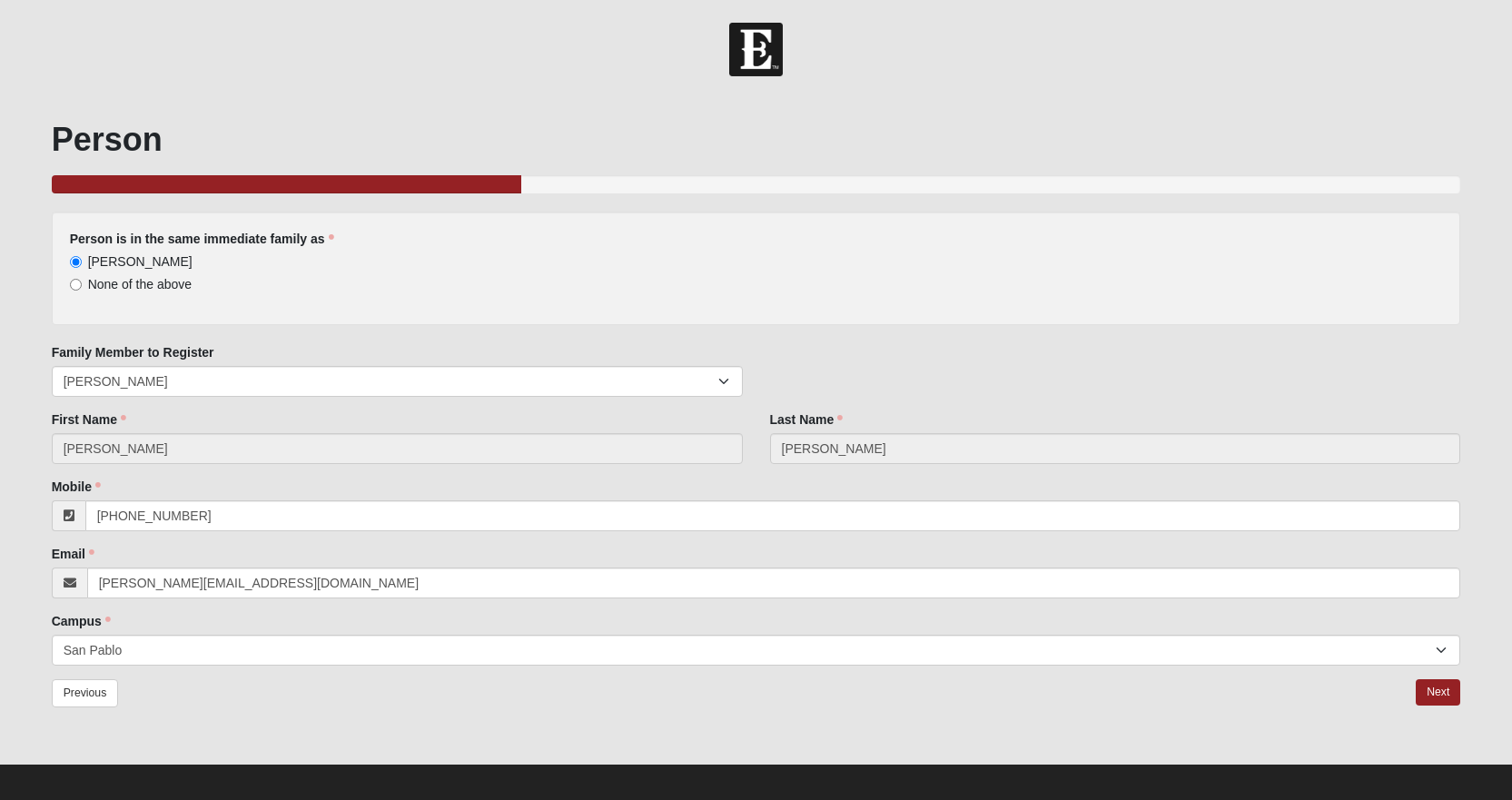
scroll to position [11, 0]
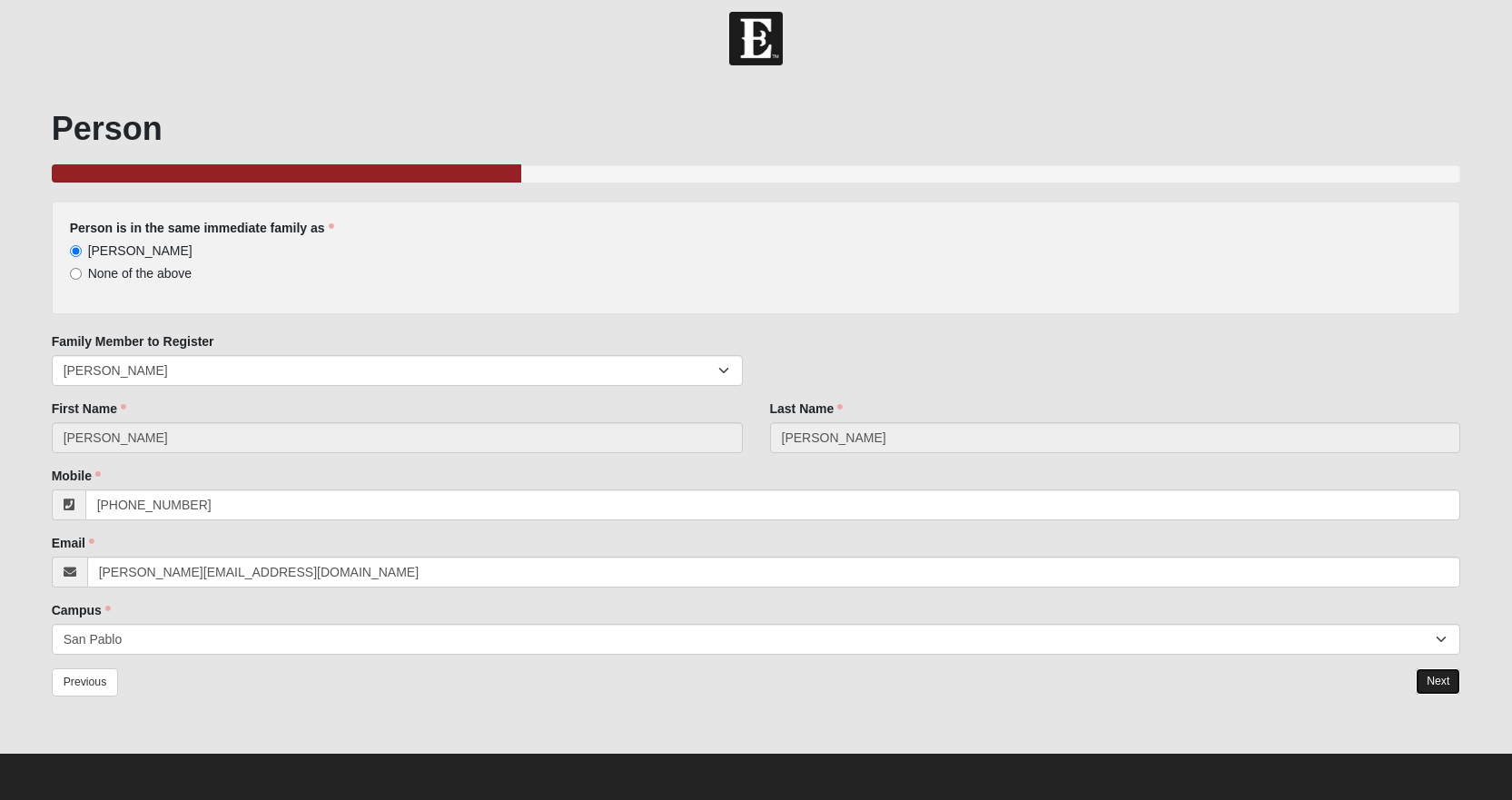
click at [1448, 686] on link "Next" at bounding box center [1437, 681] width 45 height 26
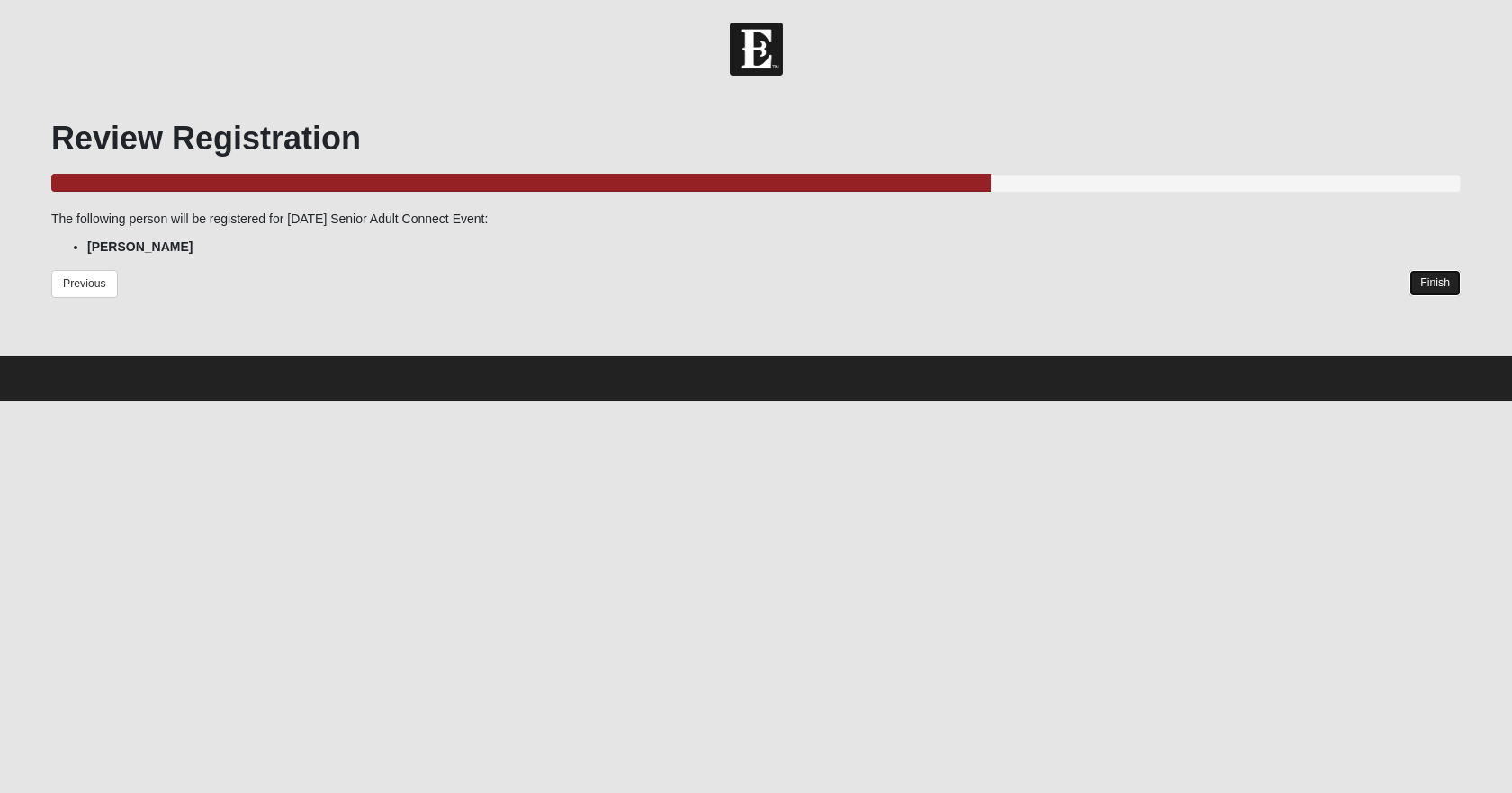
click at [1424, 283] on link "Finish" at bounding box center [1435, 282] width 51 height 26
